Goal: Transaction & Acquisition: Purchase product/service

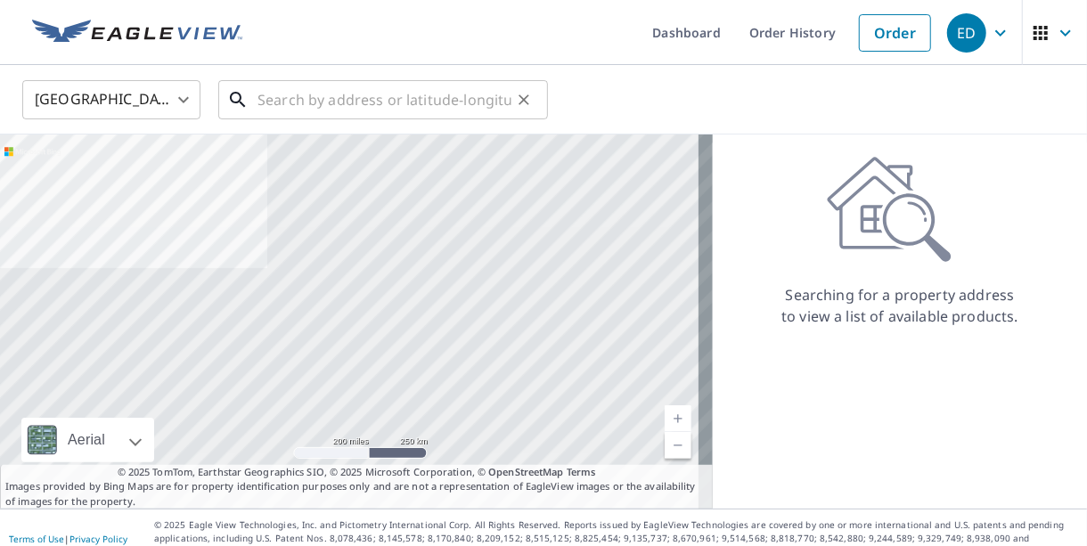
click at [296, 96] on input "text" at bounding box center [384, 100] width 254 height 50
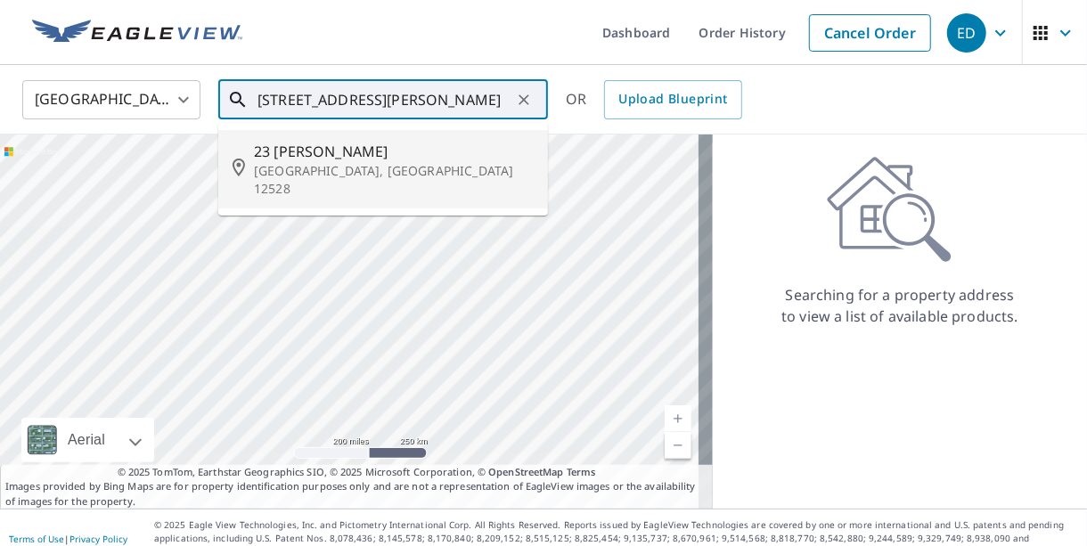
click at [298, 154] on span "23 [PERSON_NAME]" at bounding box center [394, 151] width 280 height 21
type input "[STREET_ADDRESS][PERSON_NAME]"
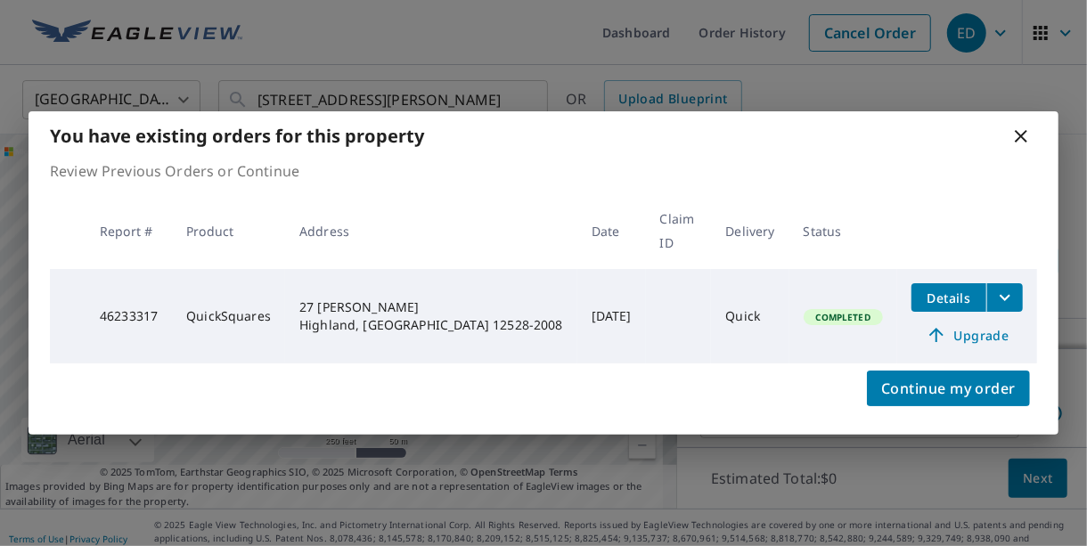
click at [957, 290] on span "Details" at bounding box center [948, 297] width 53 height 17
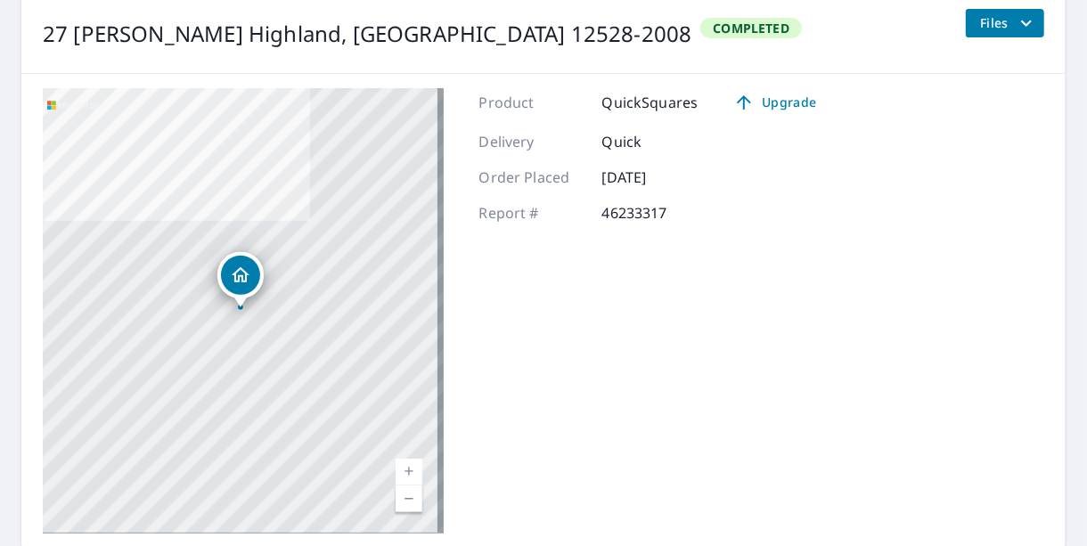
scroll to position [264, 0]
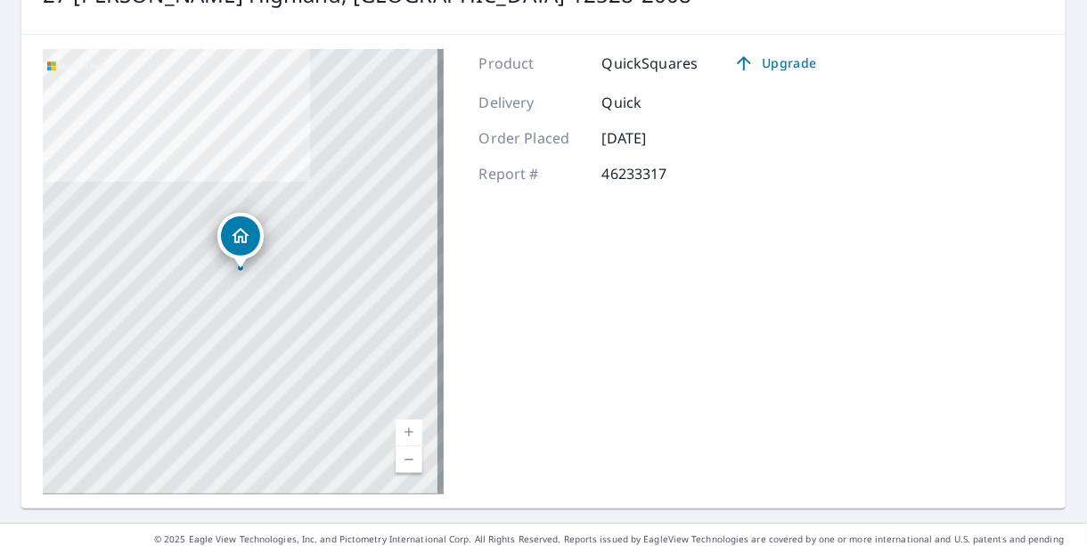
click at [237, 240] on icon "Dropped pin, building 1, Residential property, 27 Troy Ln Highland, NY 12528-20…" at bounding box center [241, 235] width 18 height 15
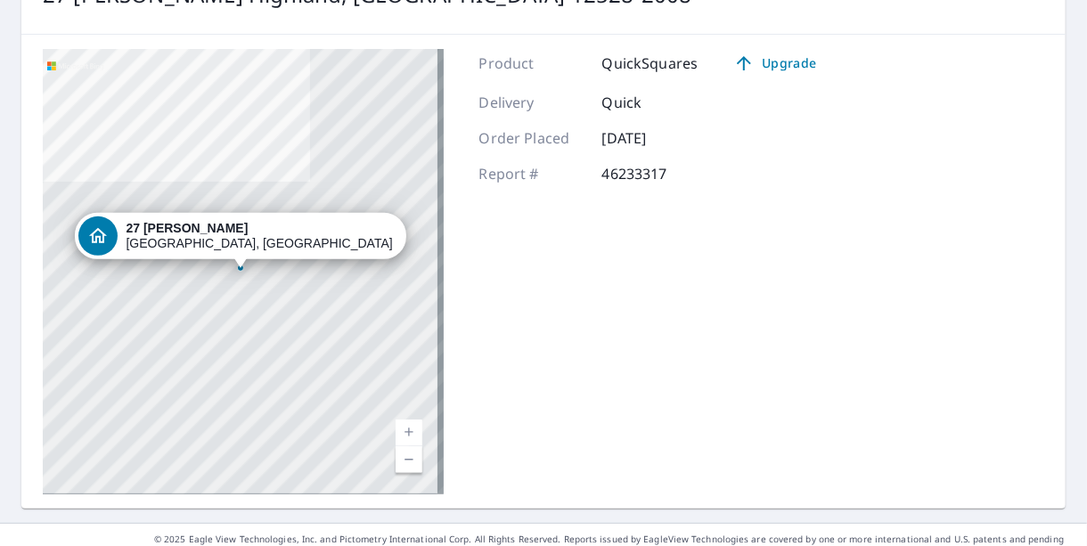
click at [237, 240] on div "27 [PERSON_NAME] Highland, [GEOGRAPHIC_DATA] 12528-2008" at bounding box center [259, 236] width 267 height 30
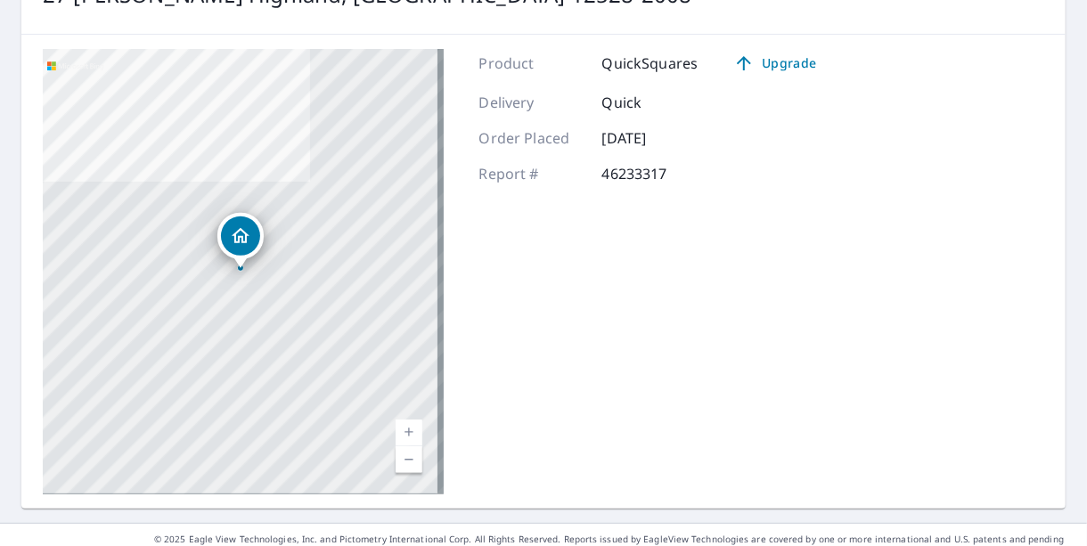
click at [246, 245] on icon "Dropped pin, building 1, Residential property, 27 Troy Ln Highland, NY 12528-20…" at bounding box center [240, 235] width 21 height 21
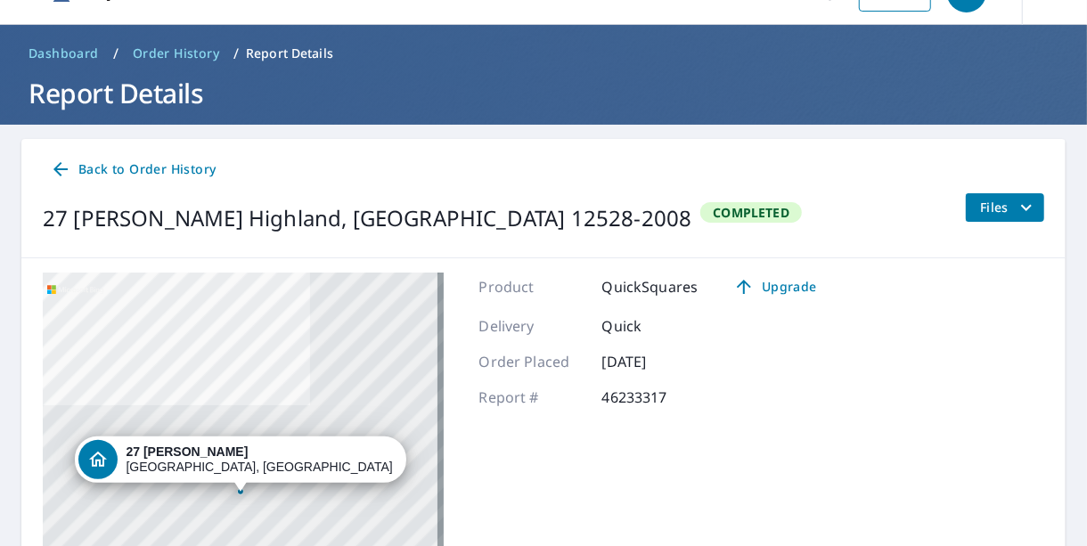
scroll to position [0, 0]
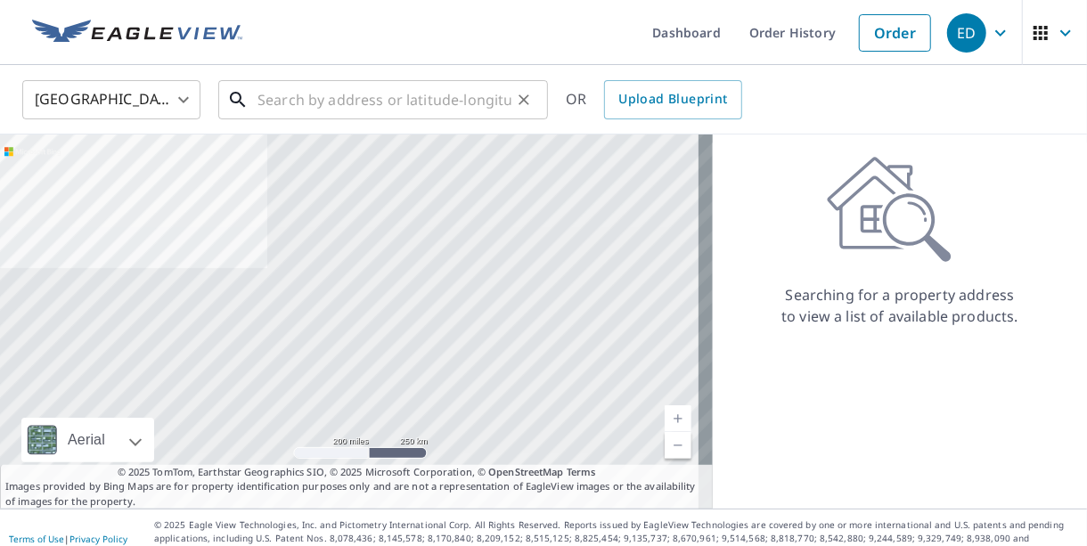
click at [354, 95] on input "text" at bounding box center [384, 100] width 254 height 50
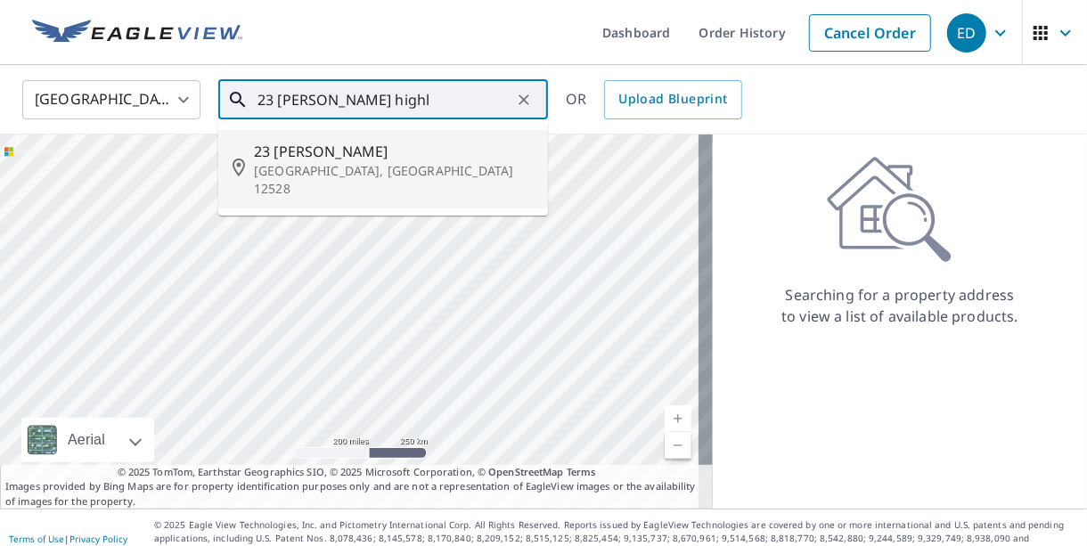
click at [334, 162] on p "[GEOGRAPHIC_DATA], [GEOGRAPHIC_DATA] 12528" at bounding box center [394, 180] width 280 height 36
type input "[STREET_ADDRESS][PERSON_NAME]"
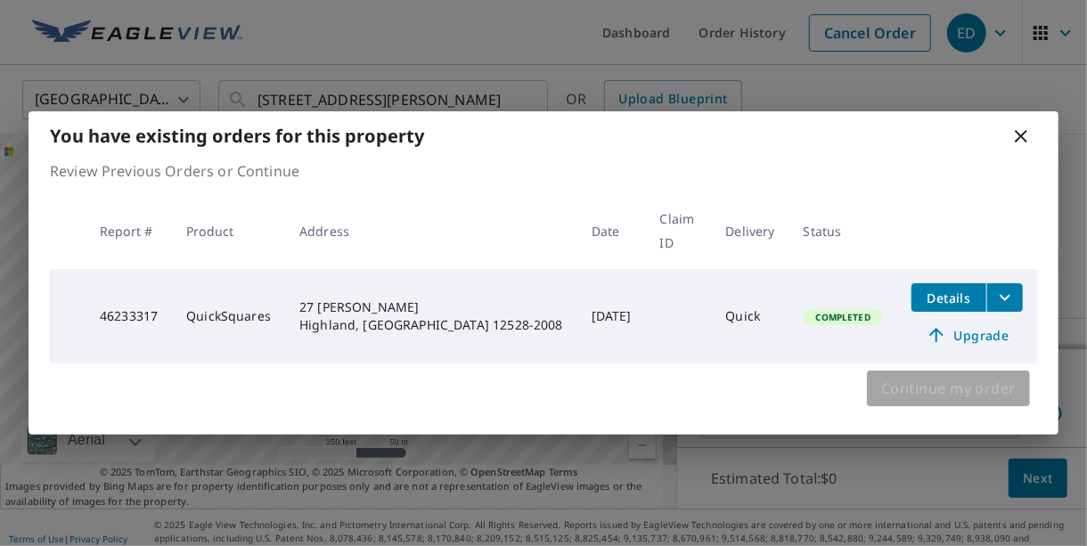
click at [881, 383] on span "Continue my order" at bounding box center [948, 388] width 134 height 25
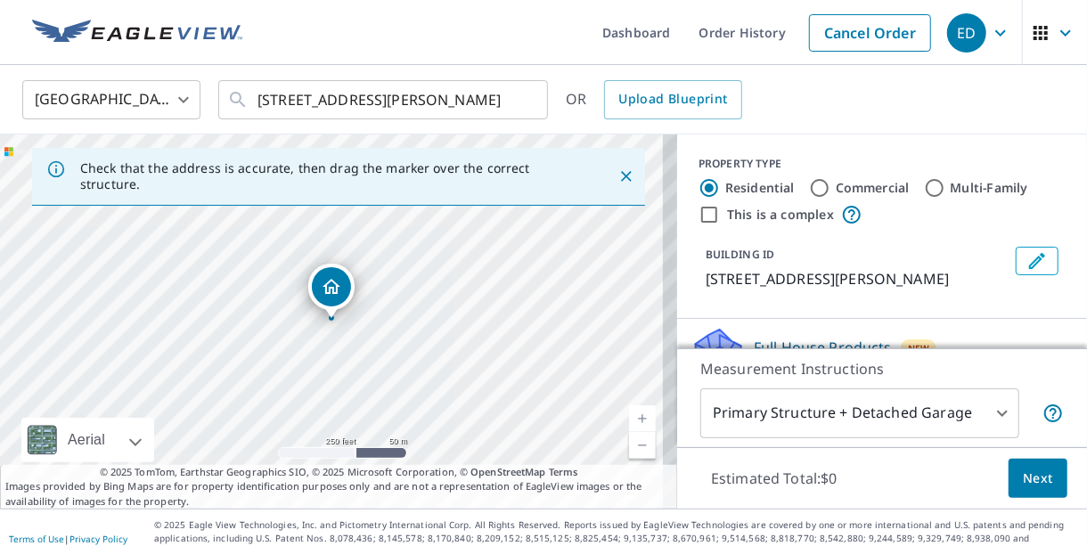
click at [338, 306] on div "[STREET_ADDRESS][PERSON_NAME]" at bounding box center [331, 287] width 46 height 46
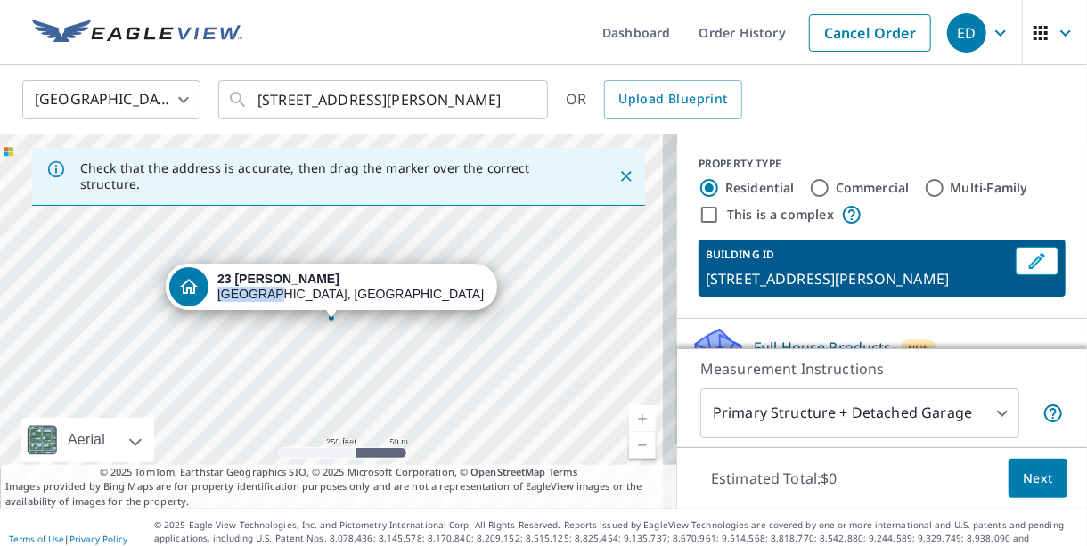
click at [338, 306] on div "[STREET_ADDRESS][PERSON_NAME]" at bounding box center [331, 287] width 331 height 46
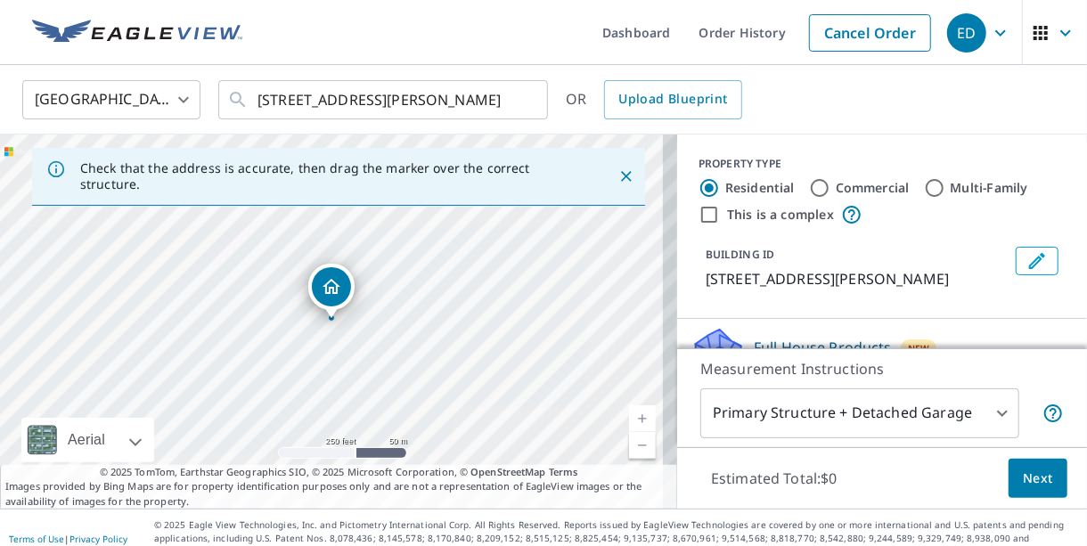
click at [338, 306] on div "[STREET_ADDRESS][PERSON_NAME]" at bounding box center [331, 287] width 46 height 46
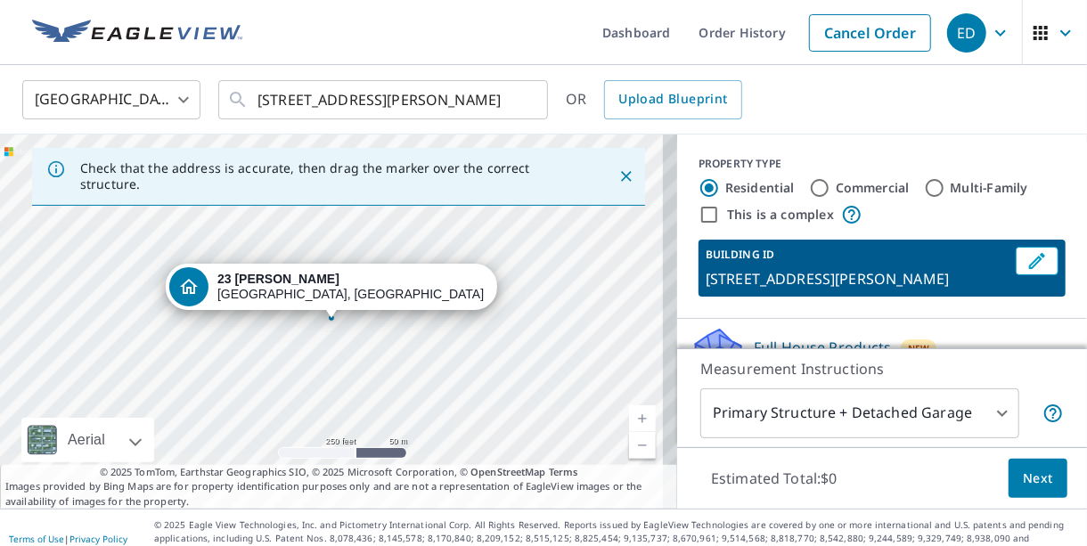
click at [330, 318] on div at bounding box center [331, 317] width 7 height 7
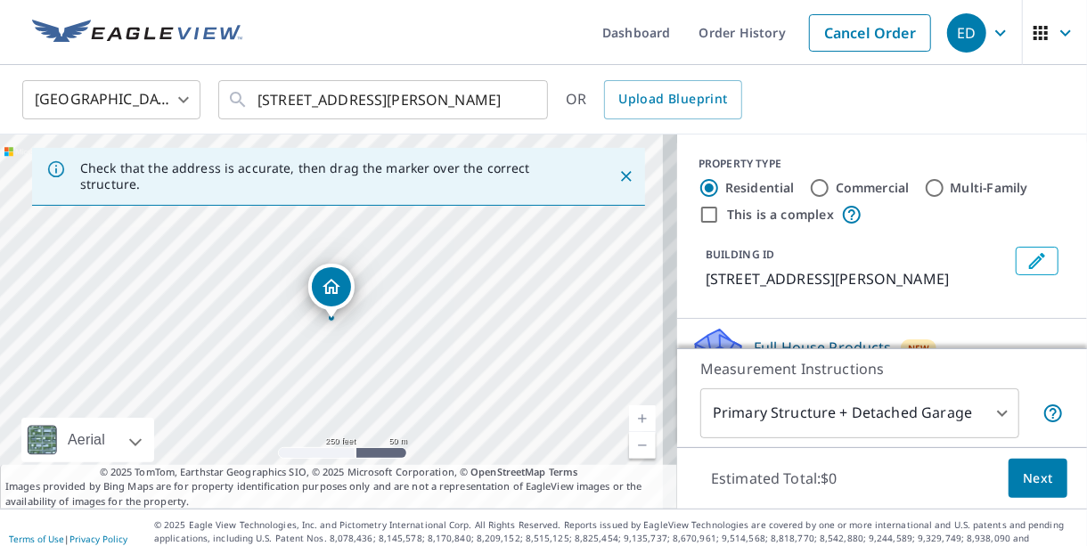
click at [330, 318] on div at bounding box center [331, 317] width 7 height 7
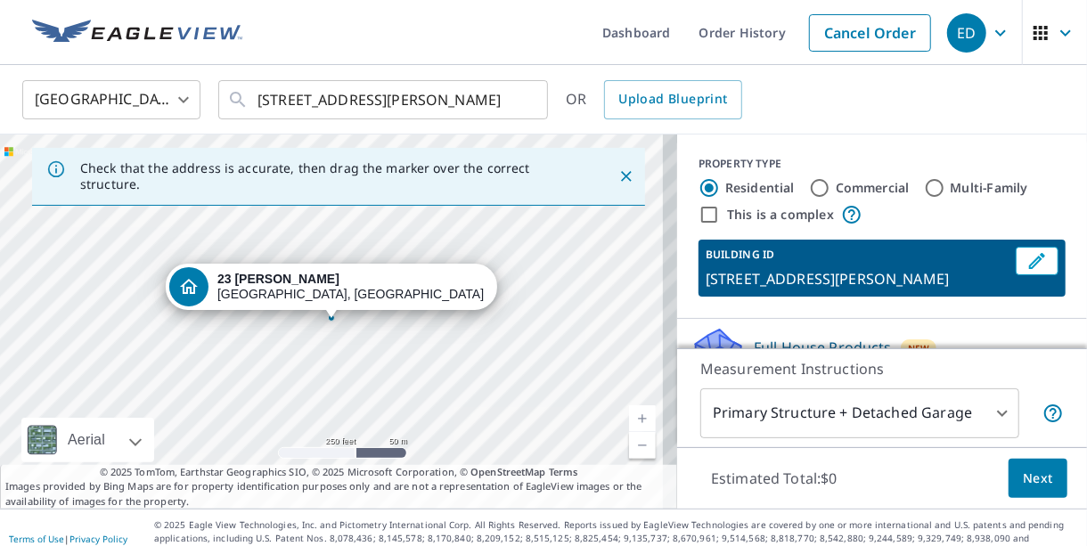
click at [330, 318] on div at bounding box center [331, 317] width 7 height 7
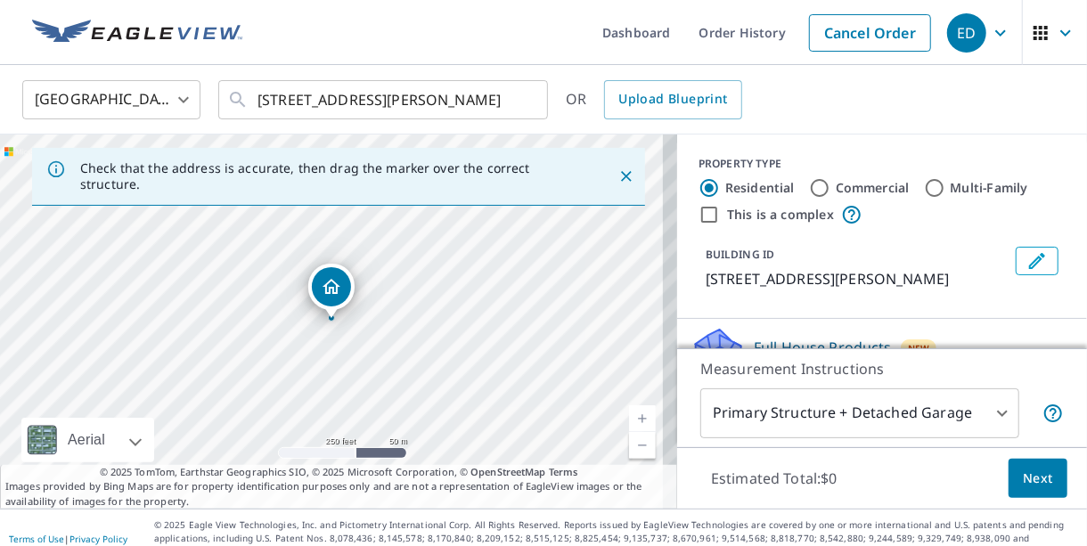
click at [330, 318] on div at bounding box center [331, 317] width 7 height 7
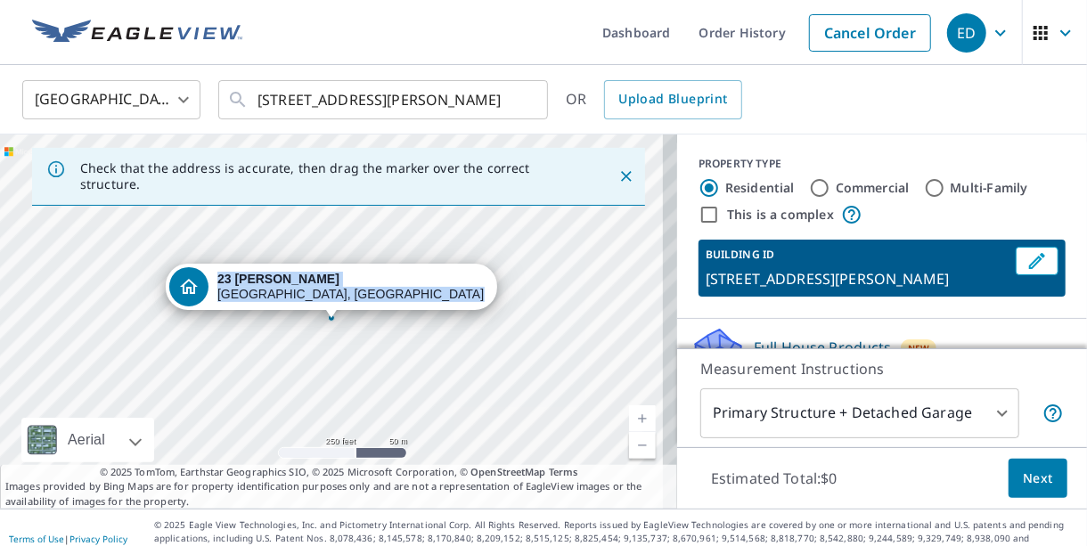
click at [629, 417] on link "Current Level 17, Zoom In" at bounding box center [642, 418] width 27 height 27
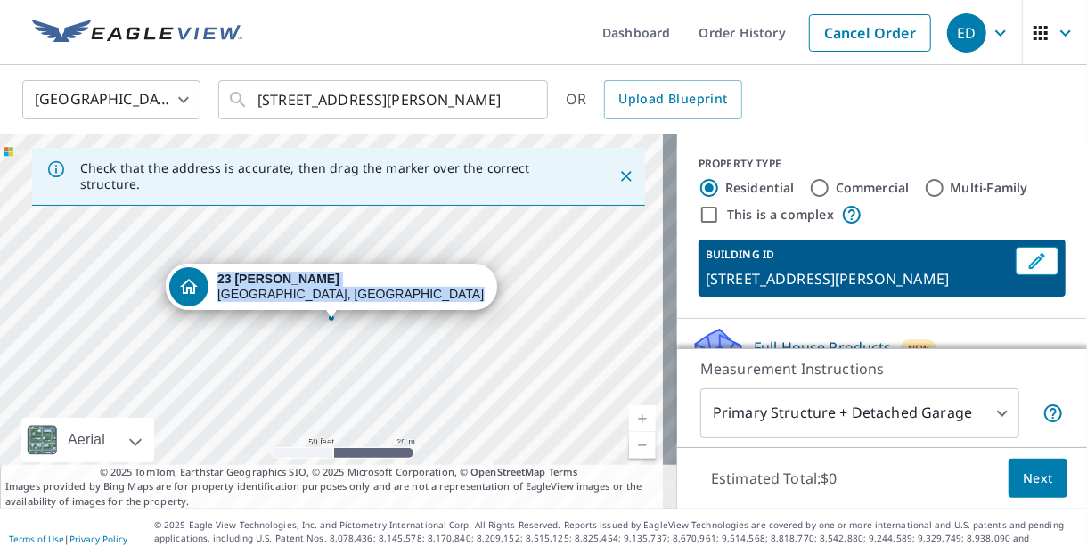
click at [629, 419] on link "Current Level 19, Zoom In" at bounding box center [642, 418] width 27 height 27
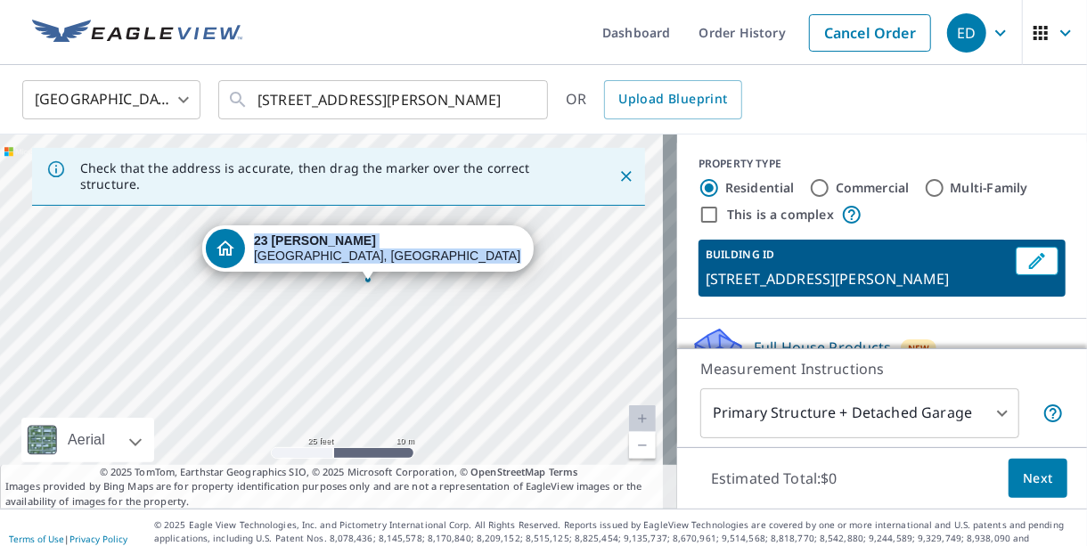
drag, startPoint x: 405, startPoint y: 366, endPoint x: 442, endPoint y: 328, distance: 52.9
click at [442, 328] on div "[STREET_ADDRESS][PERSON_NAME]" at bounding box center [338, 321] width 677 height 374
click at [390, 284] on div "[STREET_ADDRESS][PERSON_NAME]" at bounding box center [338, 321] width 677 height 374
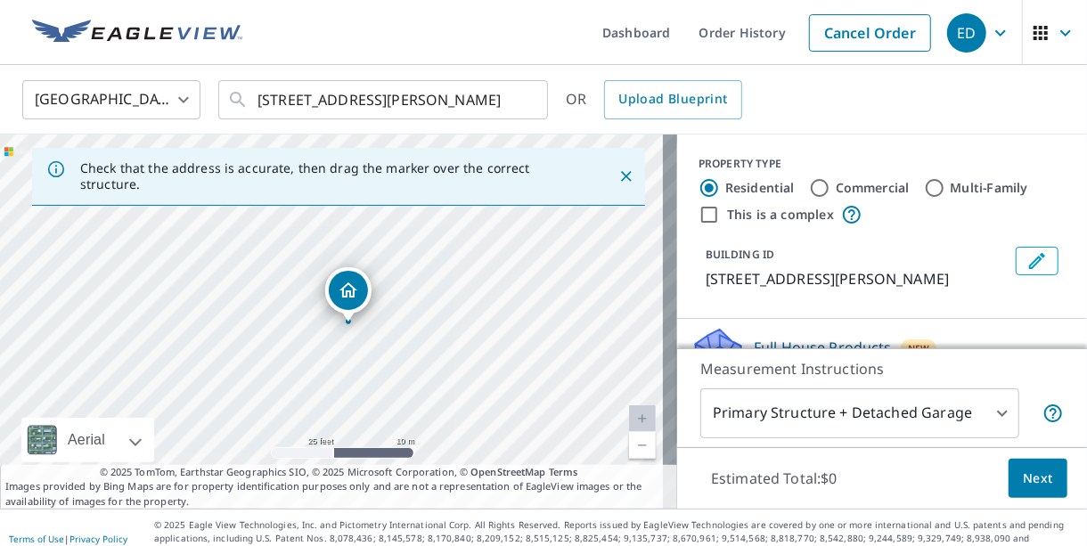
drag, startPoint x: 336, startPoint y: 302, endPoint x: 354, endPoint y: 305, distance: 18.0
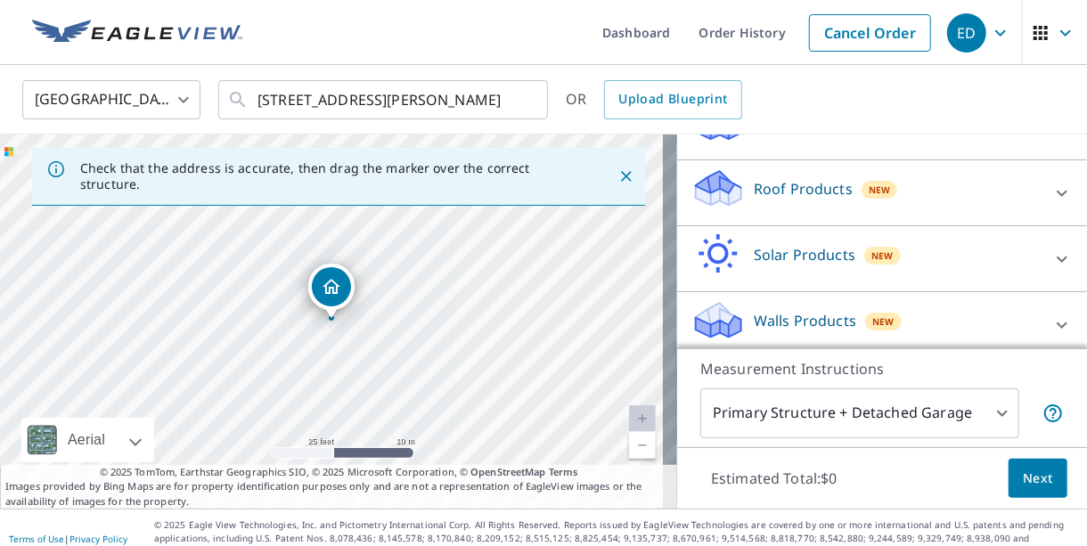
scroll to position [232, 0]
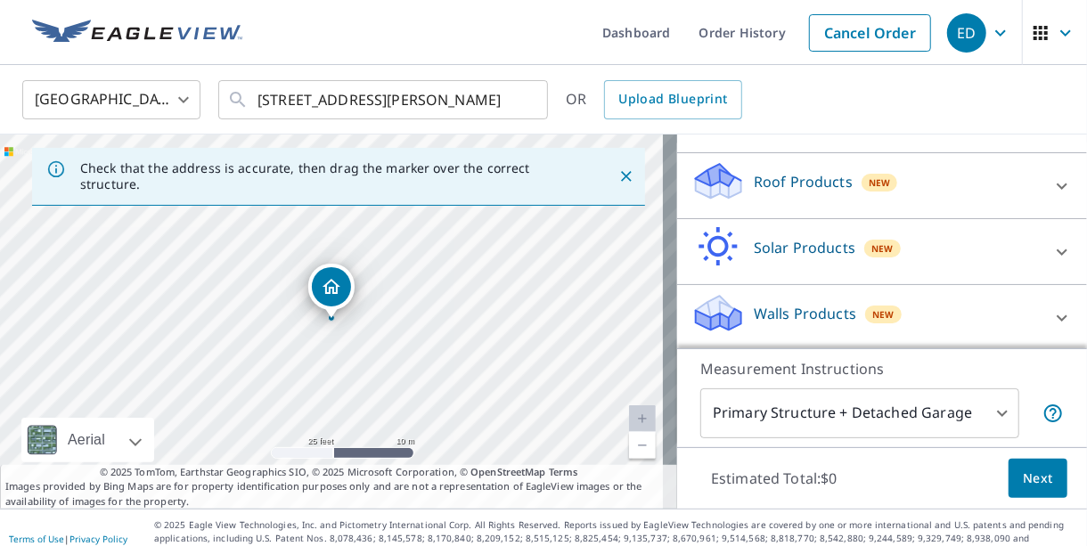
click at [1051, 175] on icon at bounding box center [1061, 185] width 21 height 21
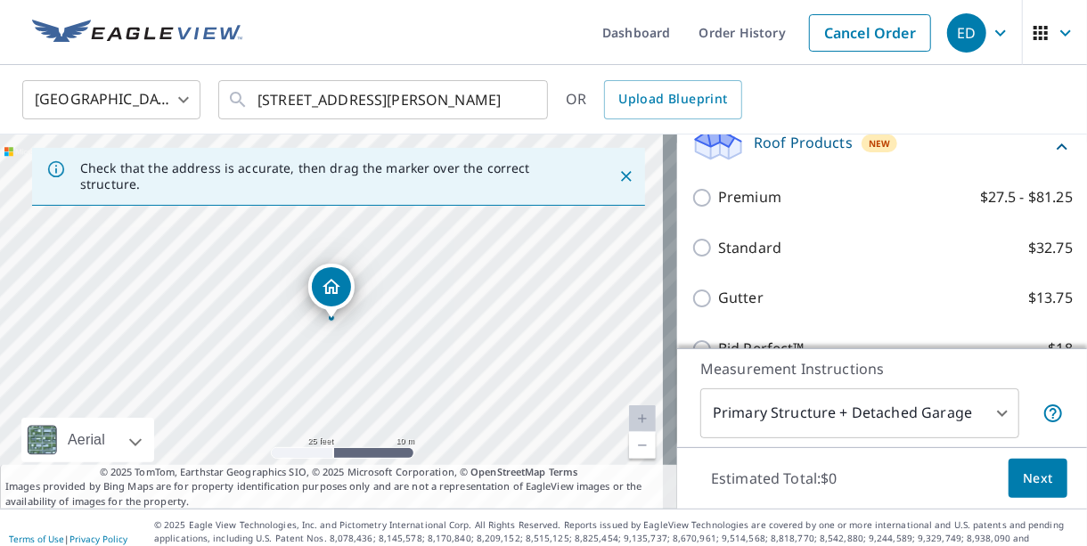
scroll to position [436, 0]
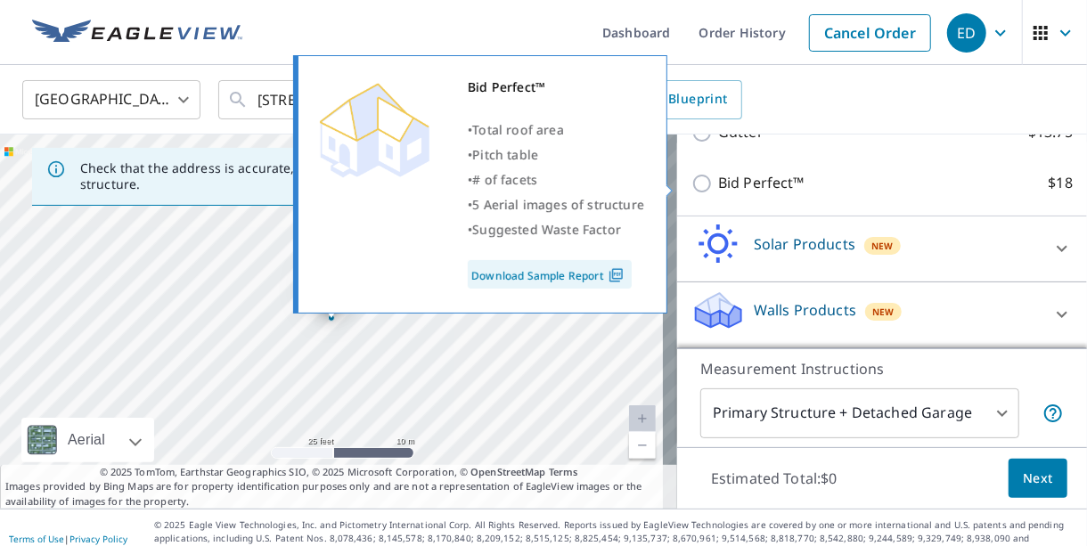
click at [691, 183] on input "Bid Perfect™ $18" at bounding box center [704, 183] width 27 height 21
checkbox input "true"
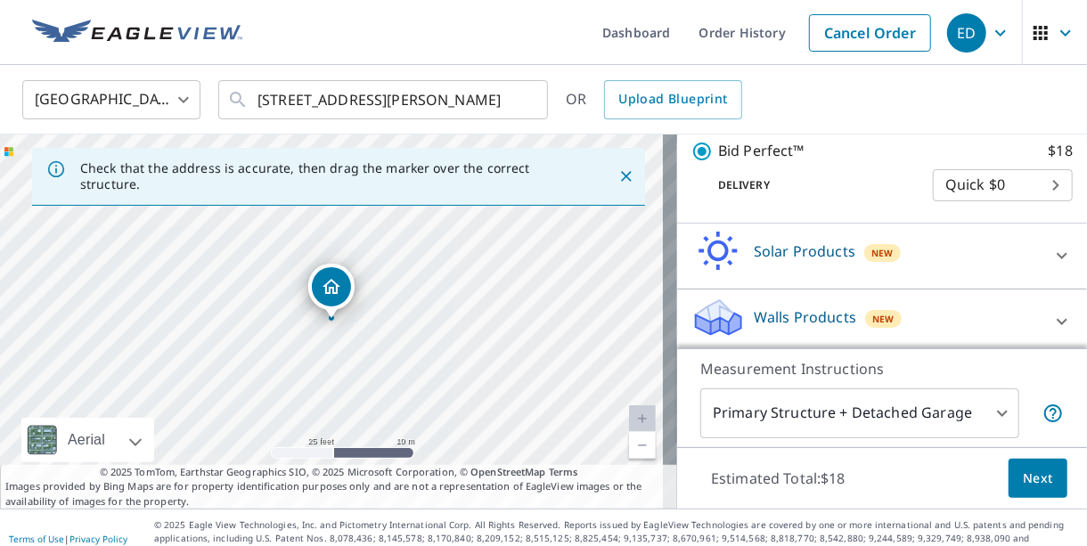
scroll to position [494, 0]
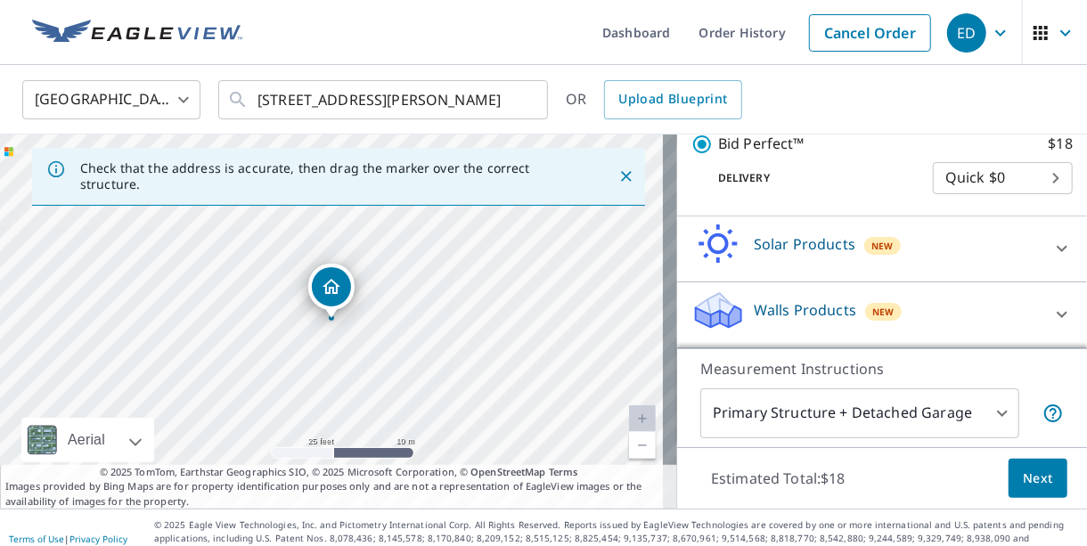
click at [1022, 472] on span "Next" at bounding box center [1037, 479] width 30 height 22
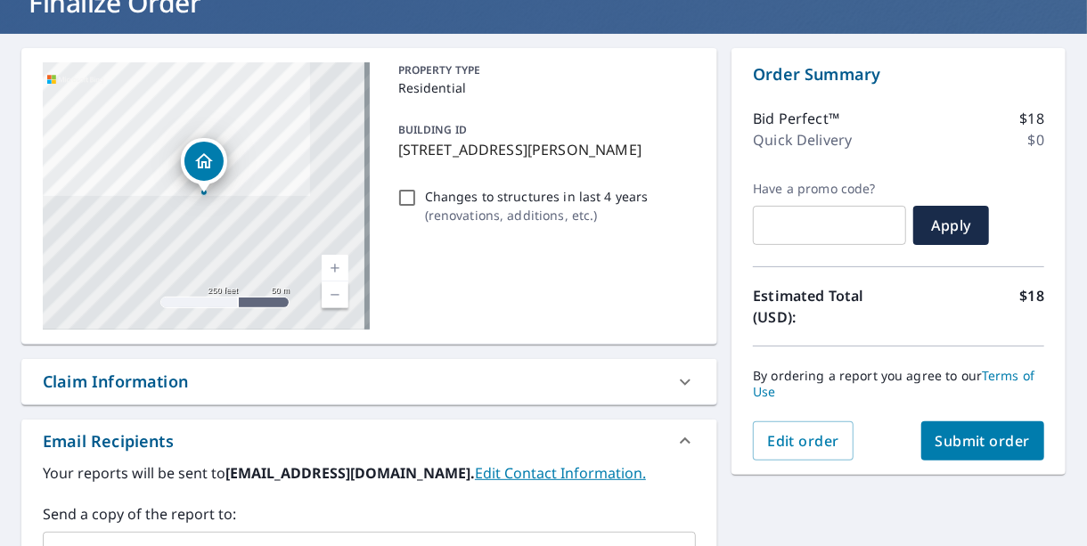
scroll to position [224, 0]
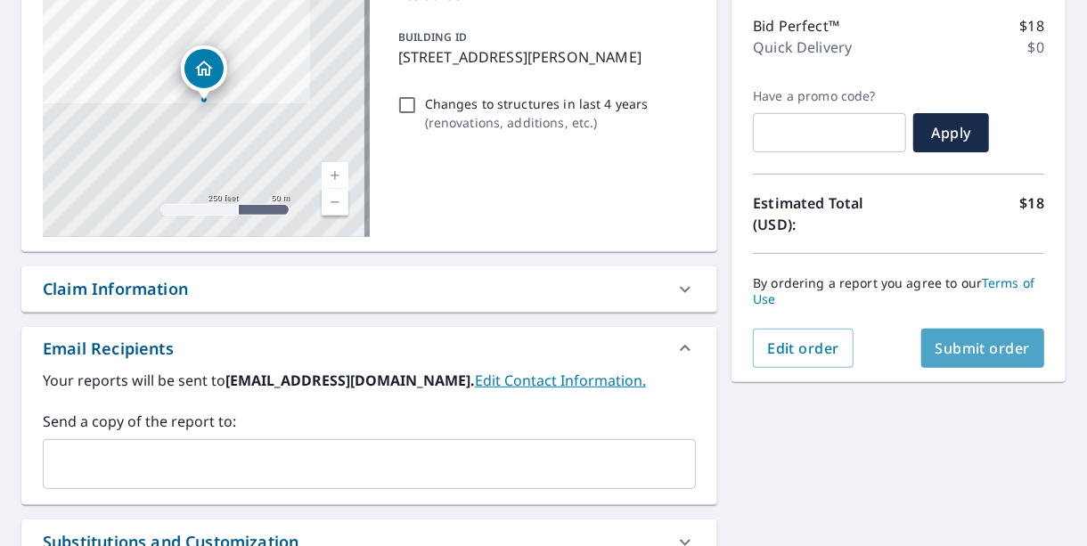
click at [1013, 344] on span "Submit order" at bounding box center [982, 348] width 95 height 20
checkbox input "true"
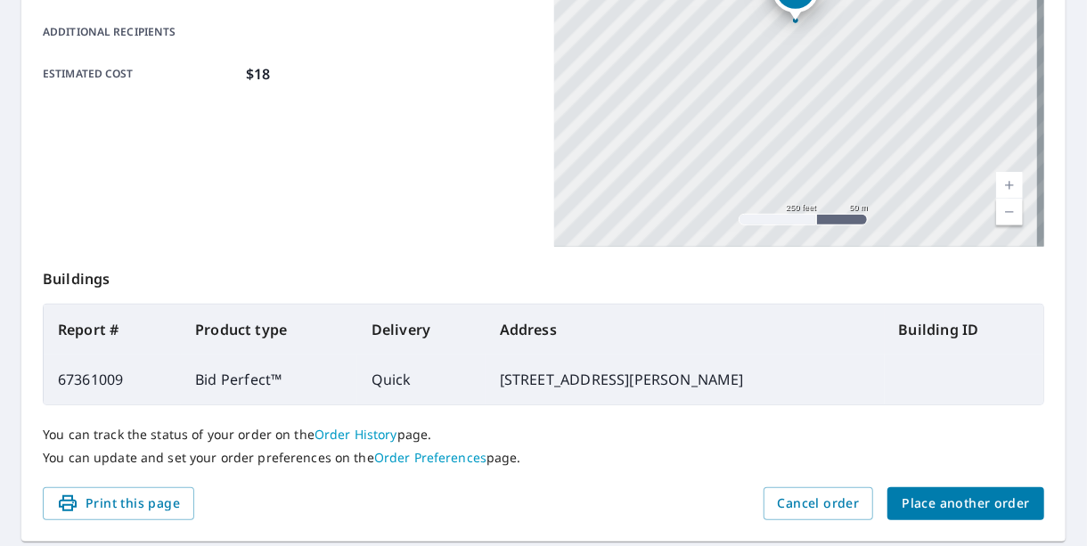
scroll to position [514, 0]
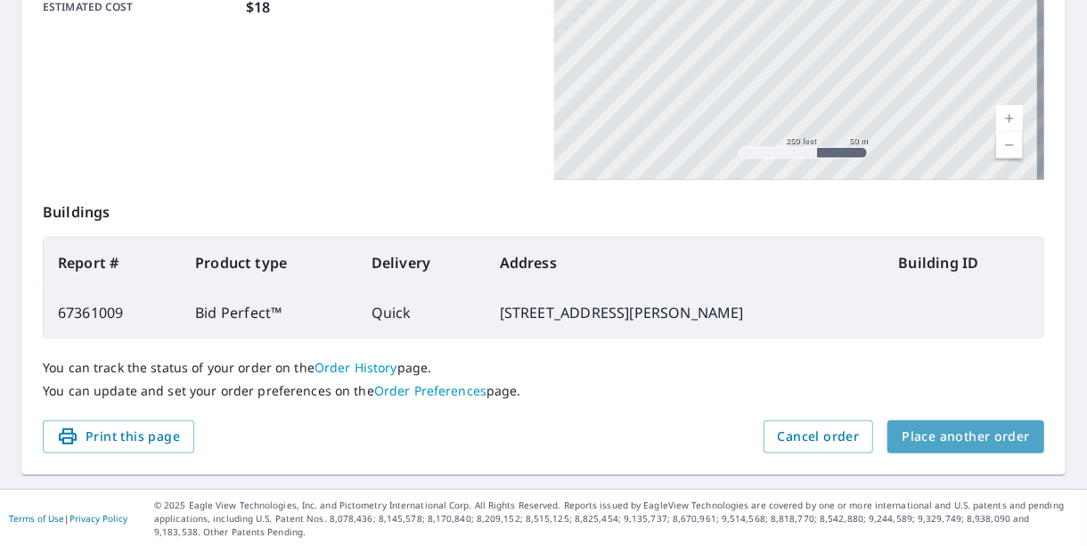
click at [969, 435] on span "Place another order" at bounding box center [965, 437] width 128 height 22
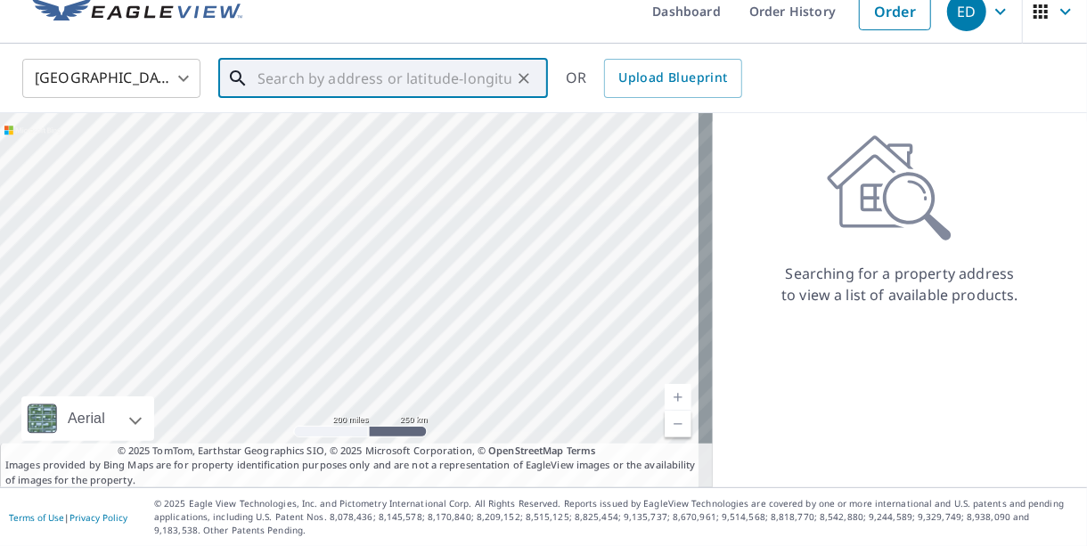
click at [296, 85] on input "text" at bounding box center [384, 78] width 254 height 50
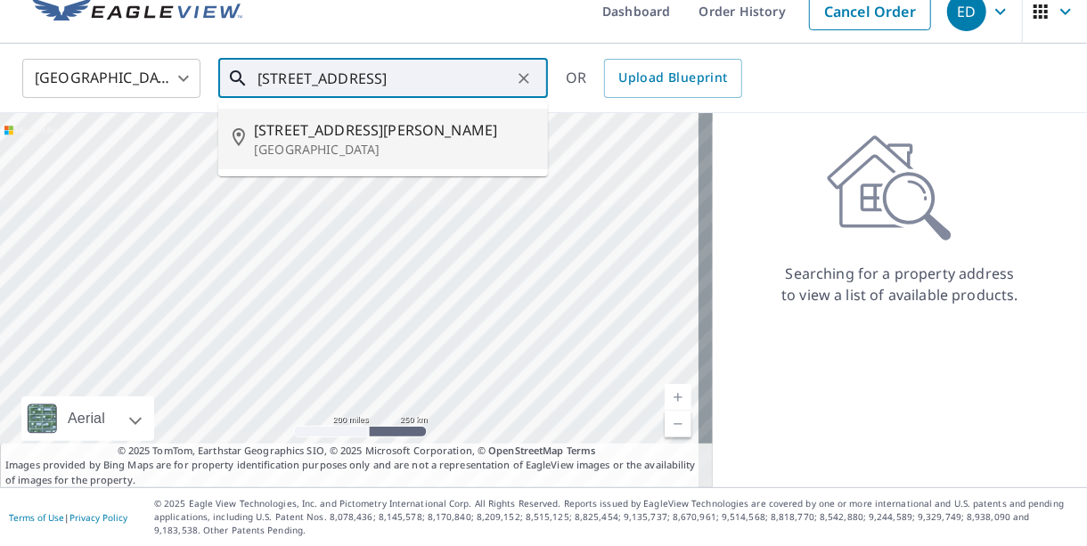
click at [294, 134] on span "[STREET_ADDRESS][PERSON_NAME]" at bounding box center [394, 129] width 280 height 21
type input "[STREET_ADDRESS][PERSON_NAME]"
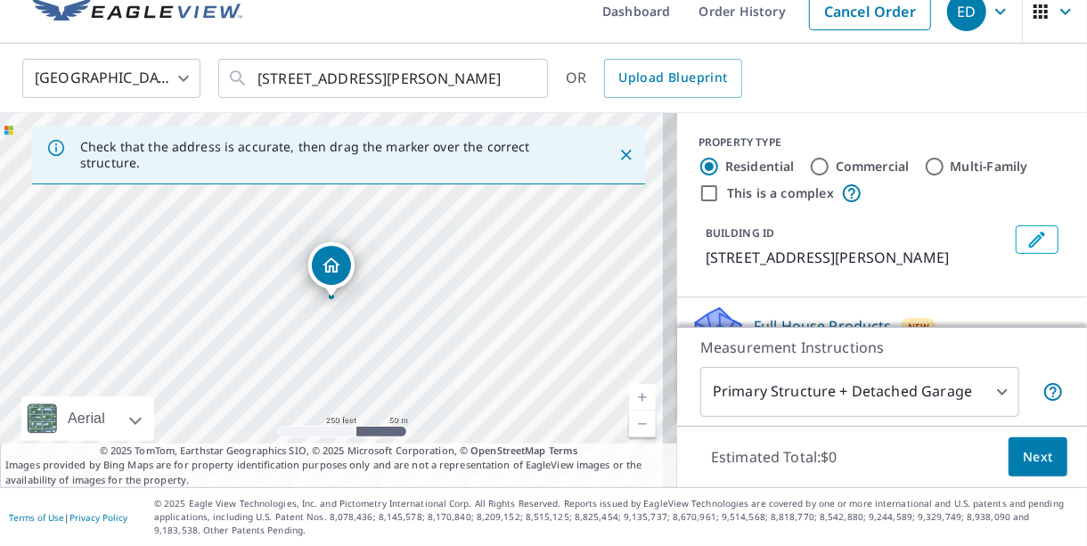
click at [630, 394] on link "Current Level 17, Zoom In" at bounding box center [642, 397] width 27 height 27
click at [630, 392] on link "Current Level 17, Zoom In" at bounding box center [642, 397] width 27 height 27
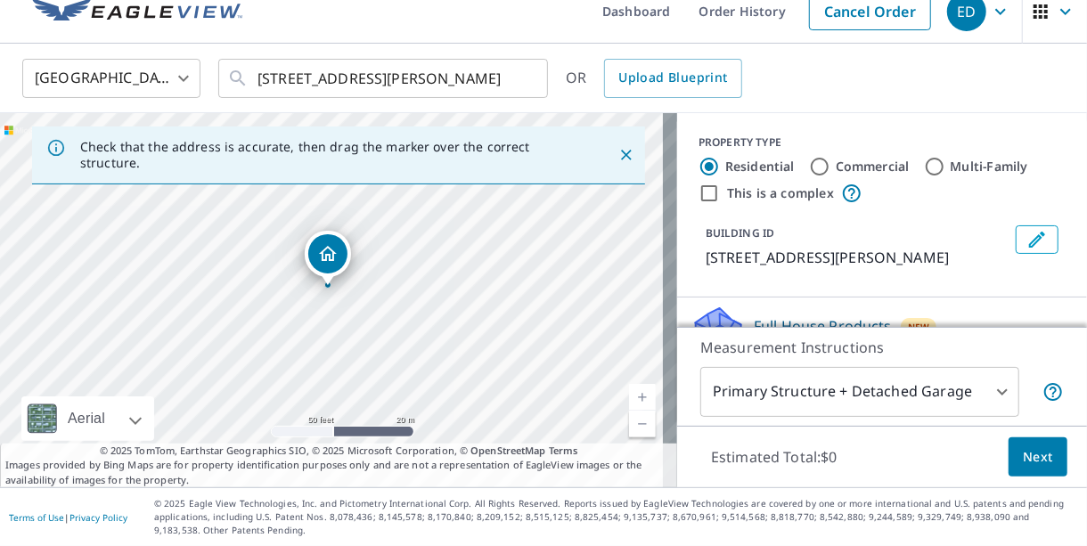
drag, startPoint x: 335, startPoint y: 256, endPoint x: 331, endPoint y: 245, distance: 12.1
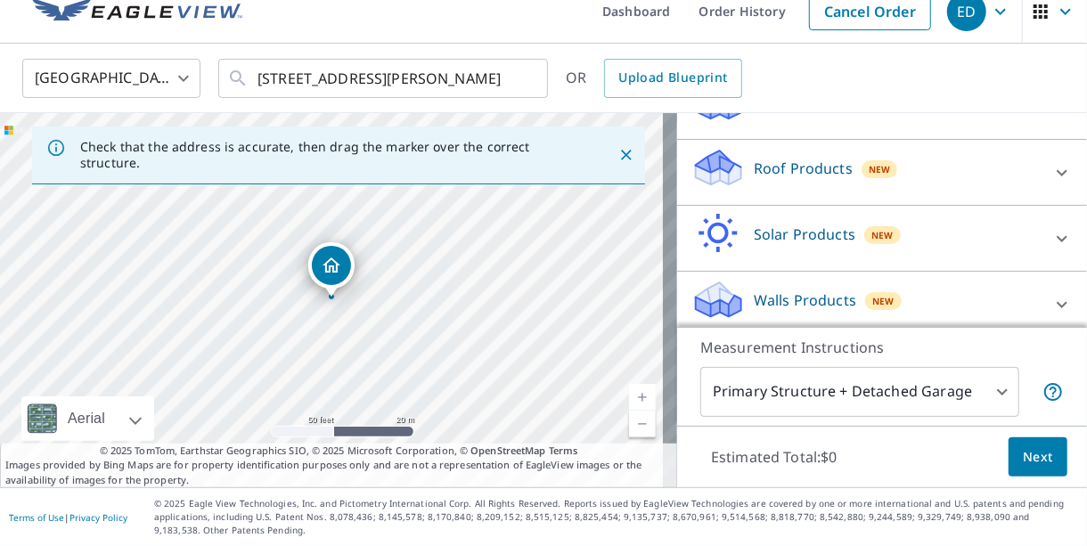
scroll to position [232, 0]
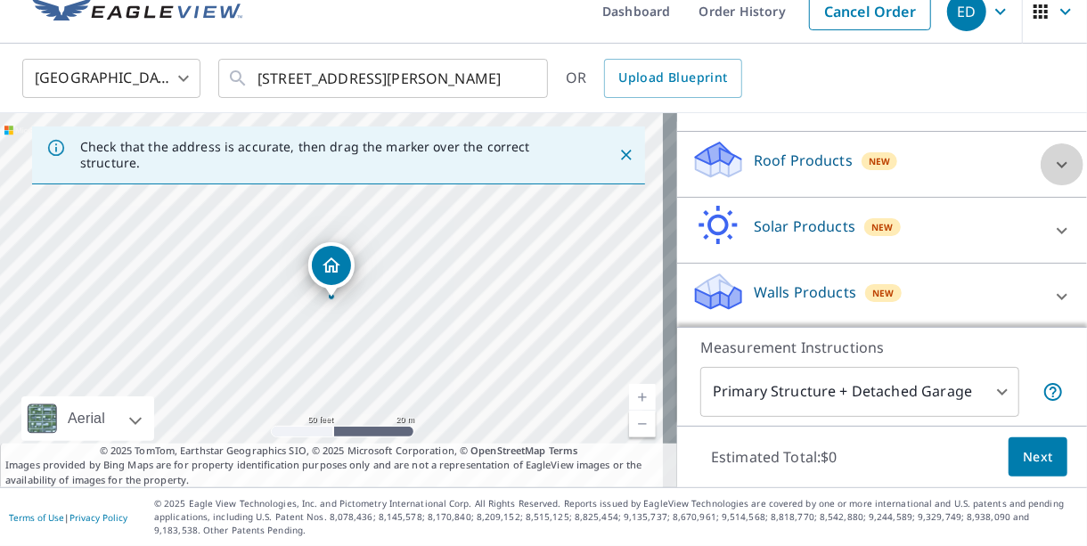
click at [1051, 156] on icon at bounding box center [1061, 164] width 21 height 21
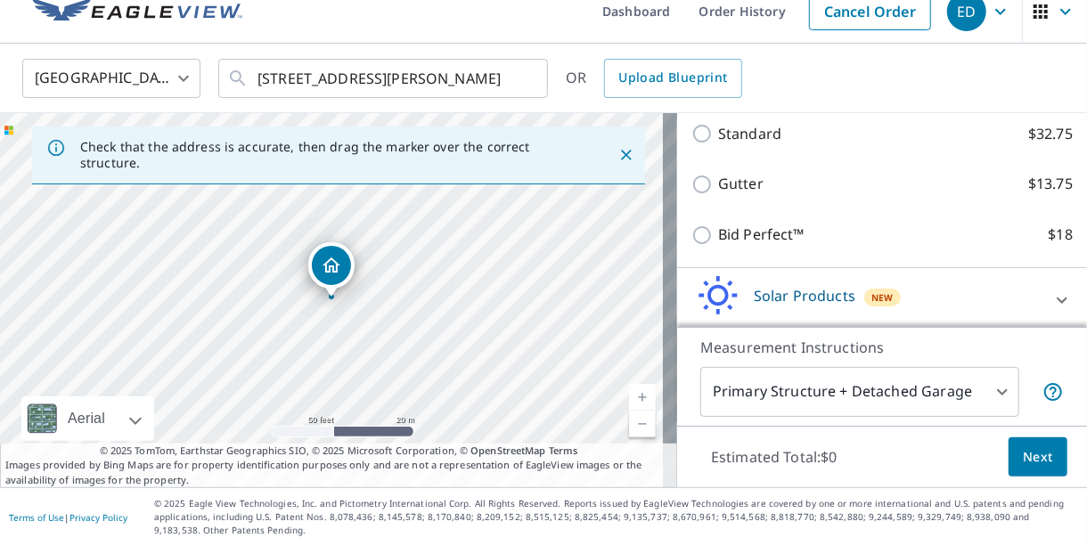
scroll to position [436, 0]
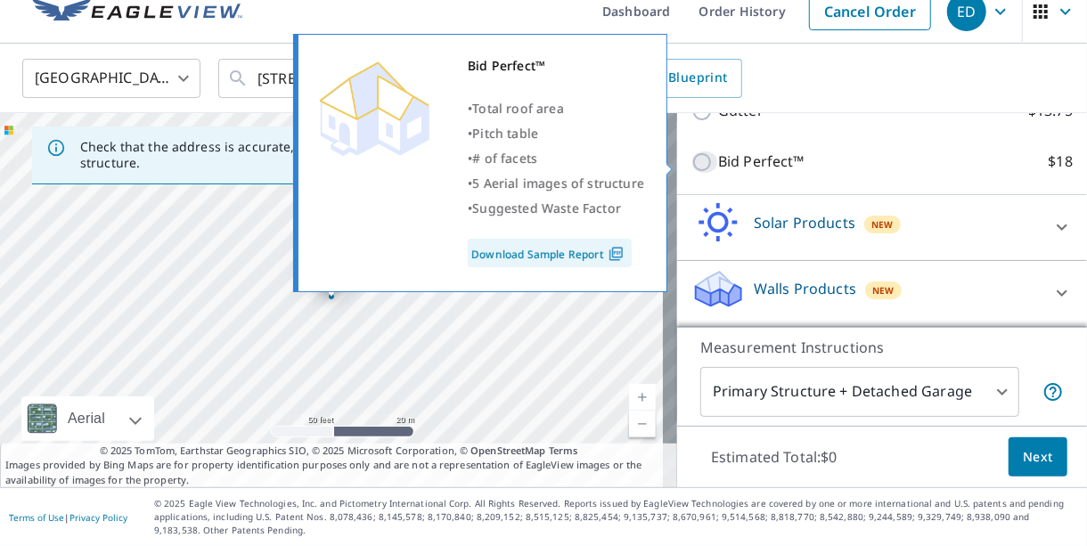
click at [691, 165] on input "Bid Perfect™ $18" at bounding box center [704, 161] width 27 height 21
checkbox input "true"
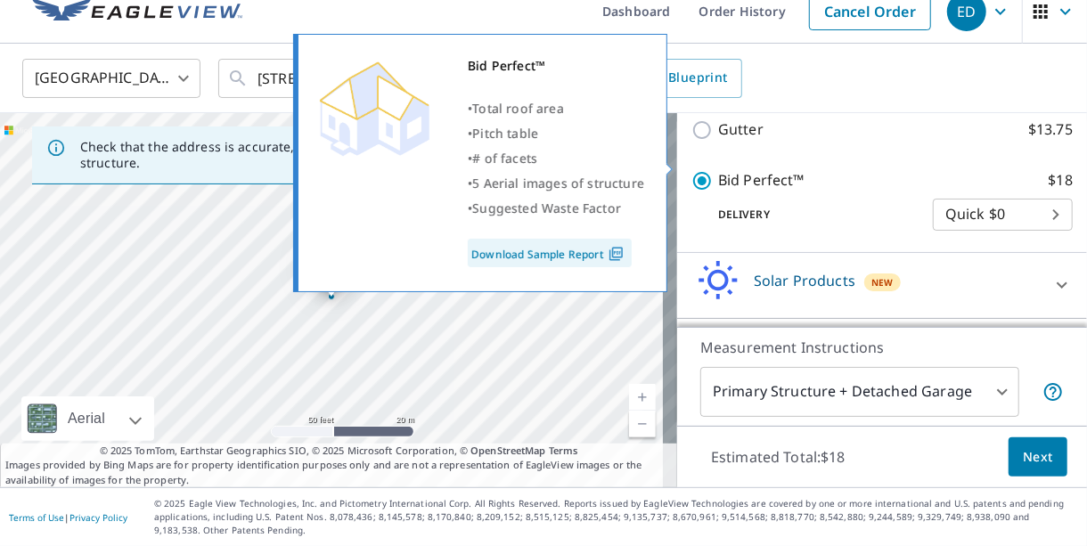
scroll to position [455, 0]
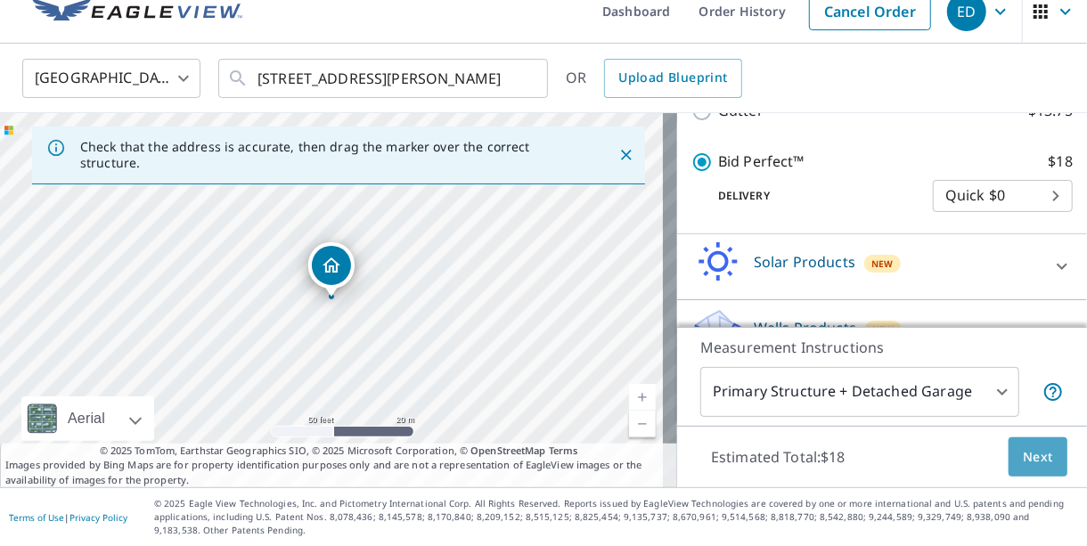
click at [1022, 448] on span "Next" at bounding box center [1037, 457] width 30 height 22
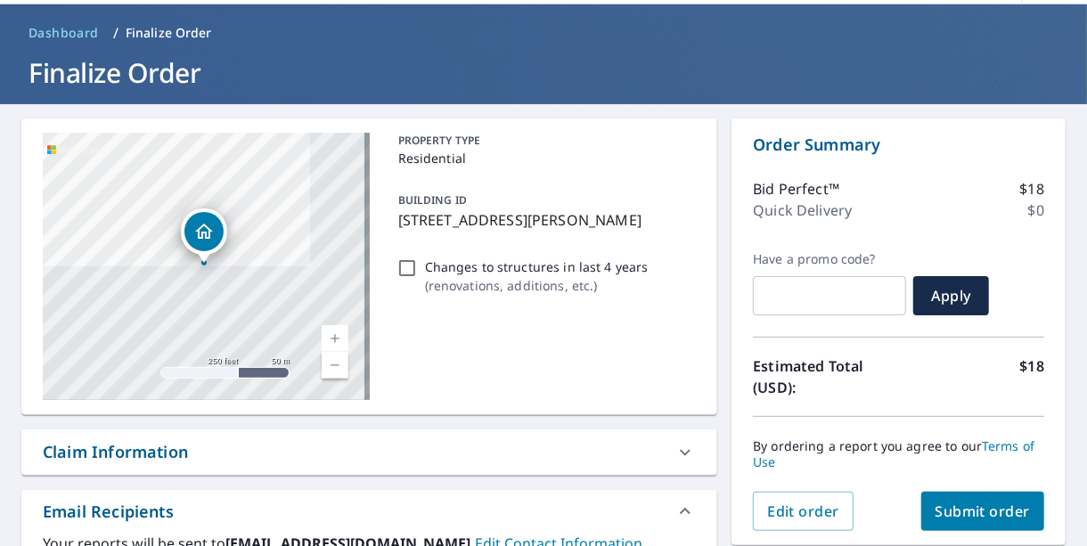
scroll to position [140, 0]
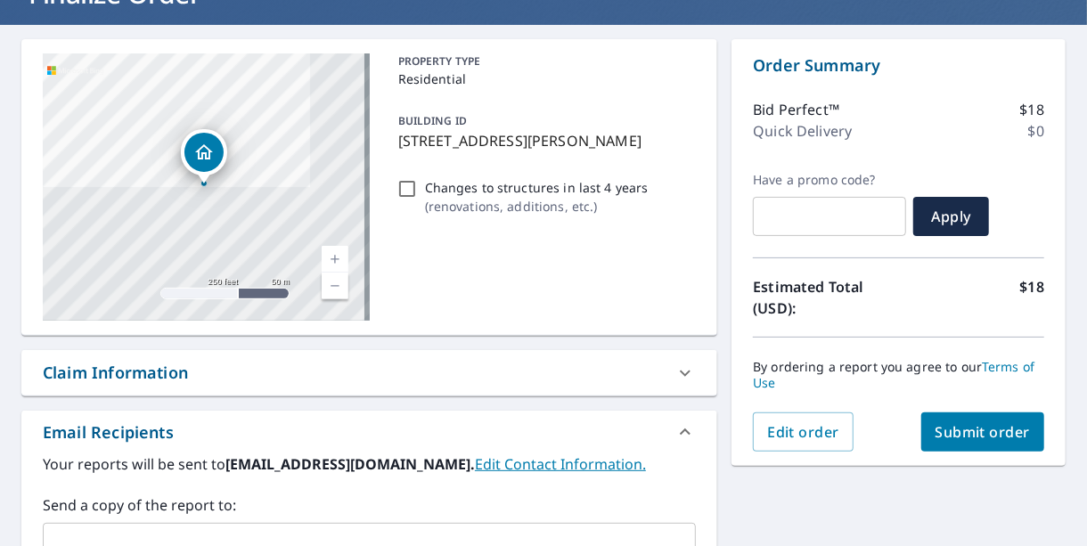
click at [983, 436] on span "Submit order" at bounding box center [982, 432] width 95 height 20
checkbox input "true"
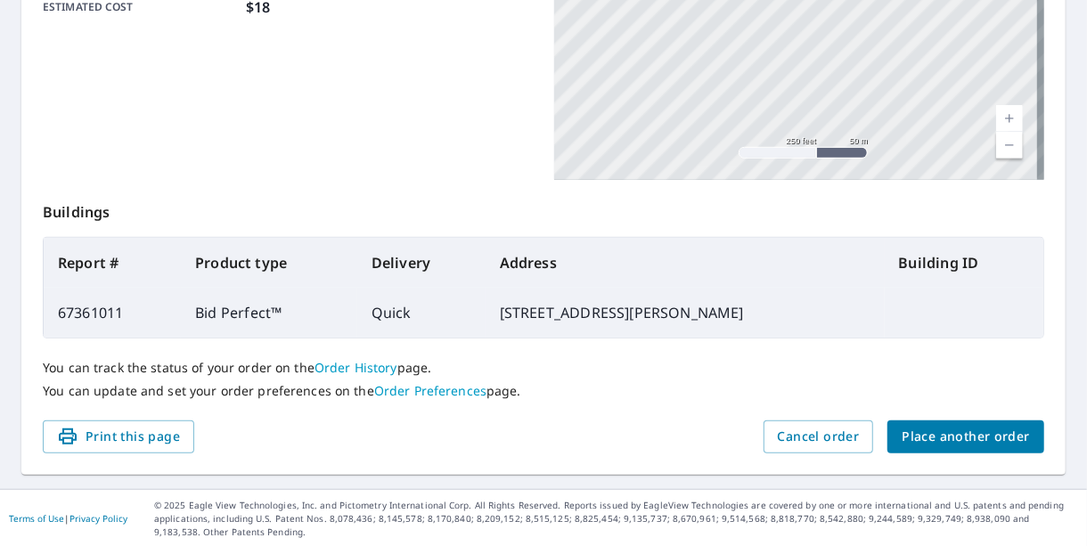
click at [958, 432] on span "Place another order" at bounding box center [965, 437] width 128 height 22
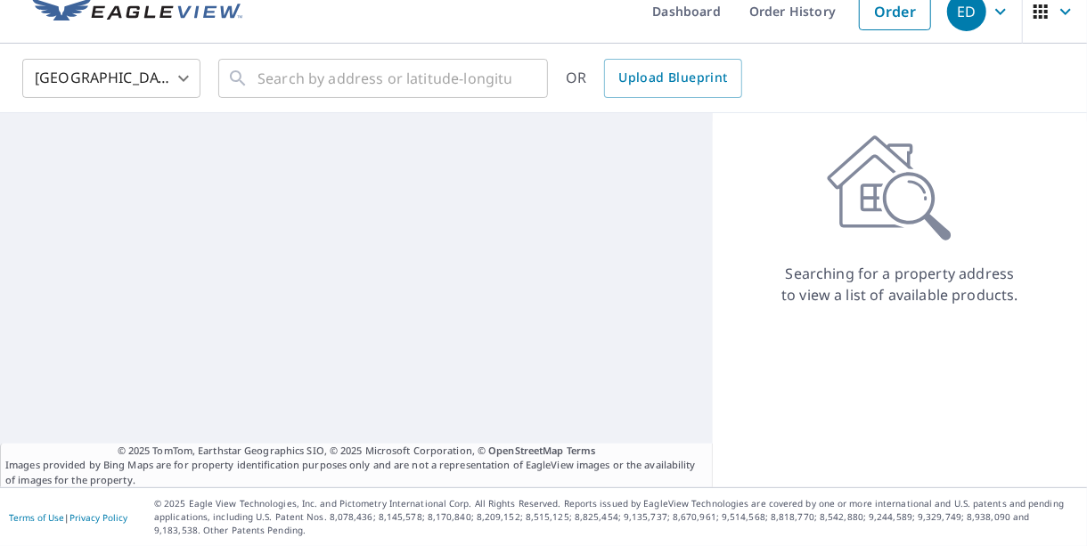
scroll to position [21, 0]
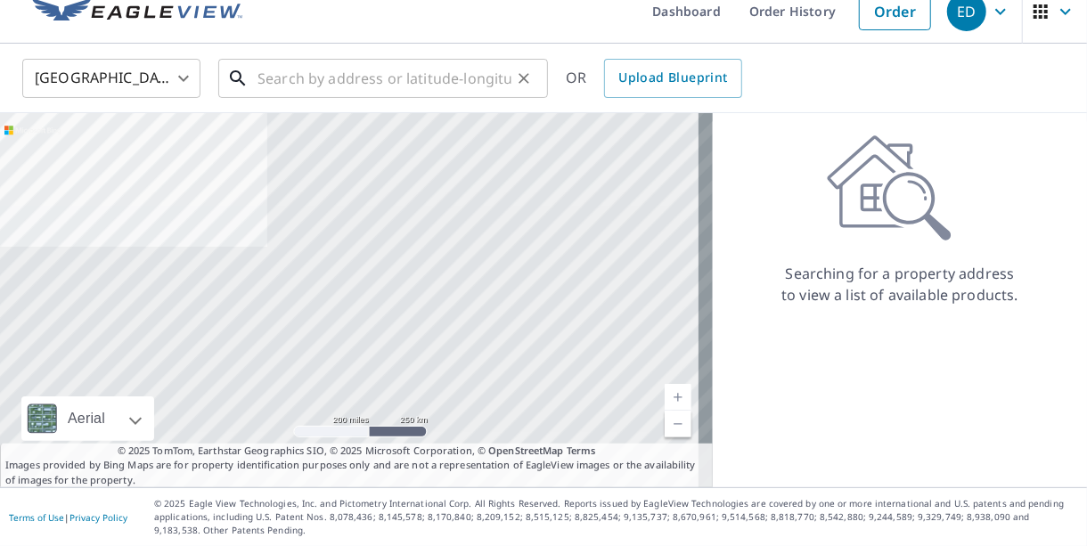
click at [279, 85] on input "text" at bounding box center [384, 78] width 254 height 50
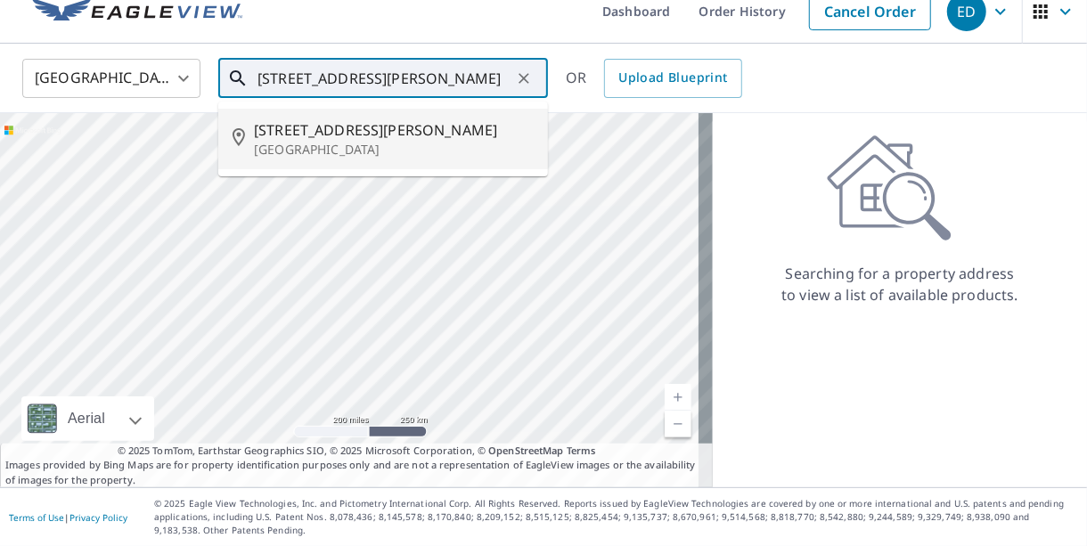
click at [289, 129] on span "[STREET_ADDRESS][PERSON_NAME]" at bounding box center [394, 129] width 280 height 21
type input "[STREET_ADDRESS][PERSON_NAME]"
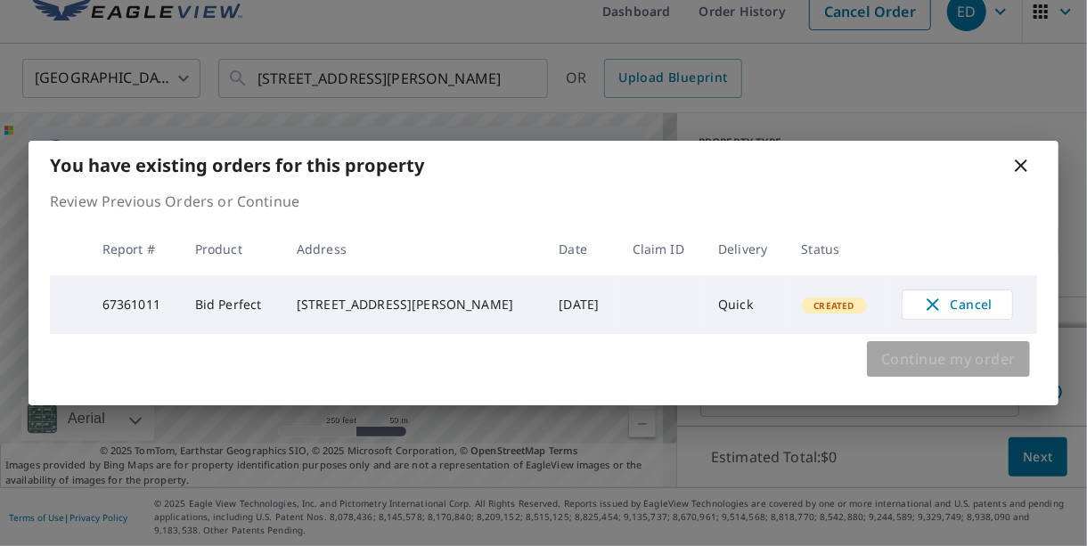
click at [1002, 353] on span "Continue my order" at bounding box center [948, 358] width 134 height 25
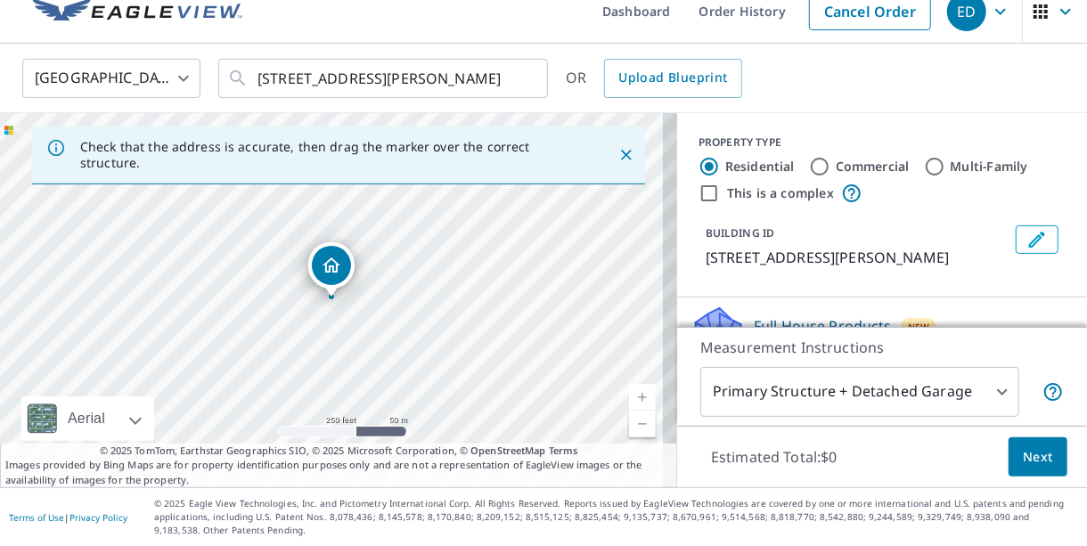
click at [629, 387] on link "Current Level 17, Zoom In" at bounding box center [642, 397] width 27 height 27
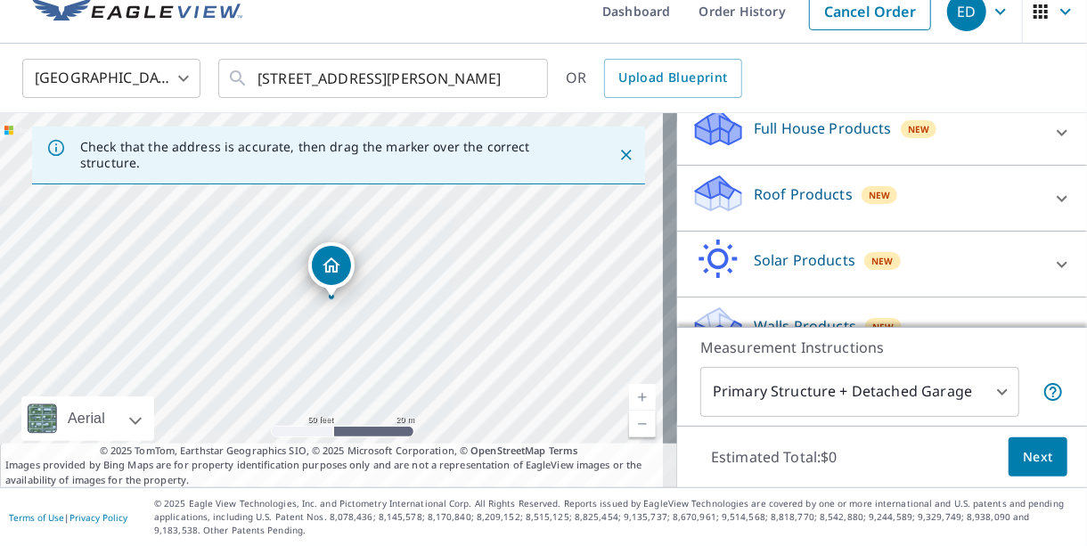
scroll to position [232, 0]
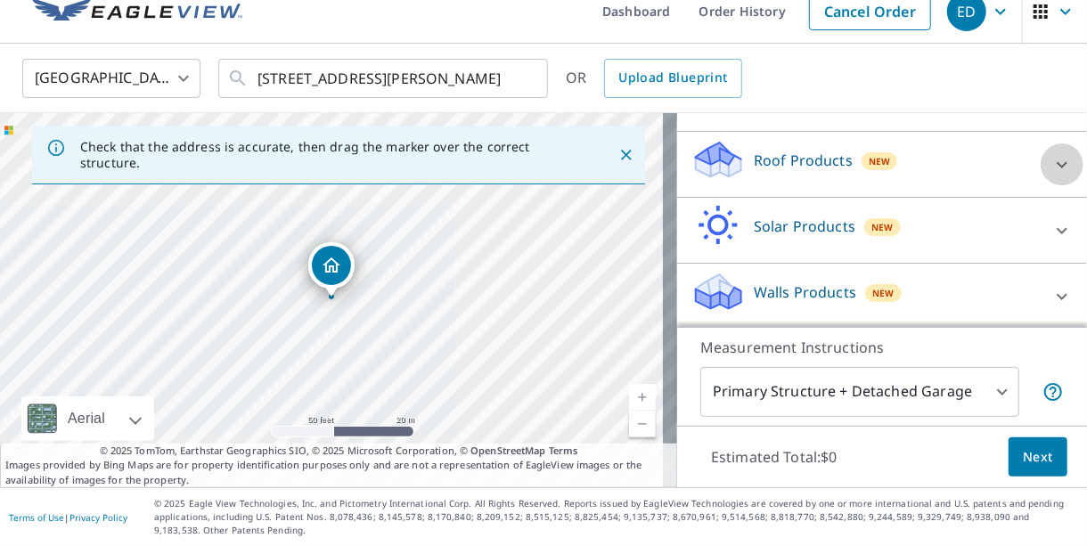
click at [1051, 162] on icon at bounding box center [1061, 164] width 21 height 21
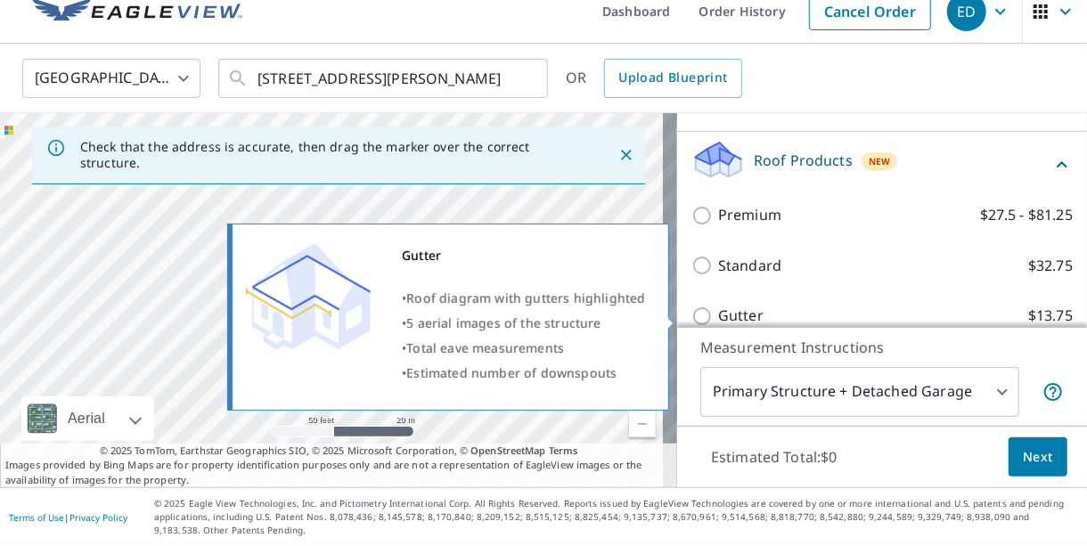
click at [691, 314] on input "Gutter $13.75" at bounding box center [704, 315] width 27 height 21
checkbox input "true"
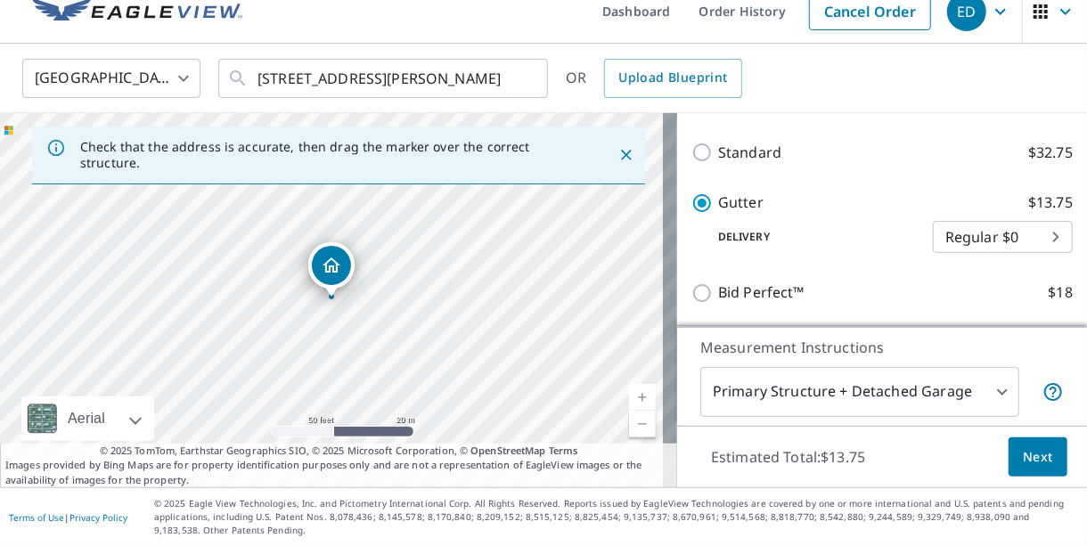
scroll to position [376, 0]
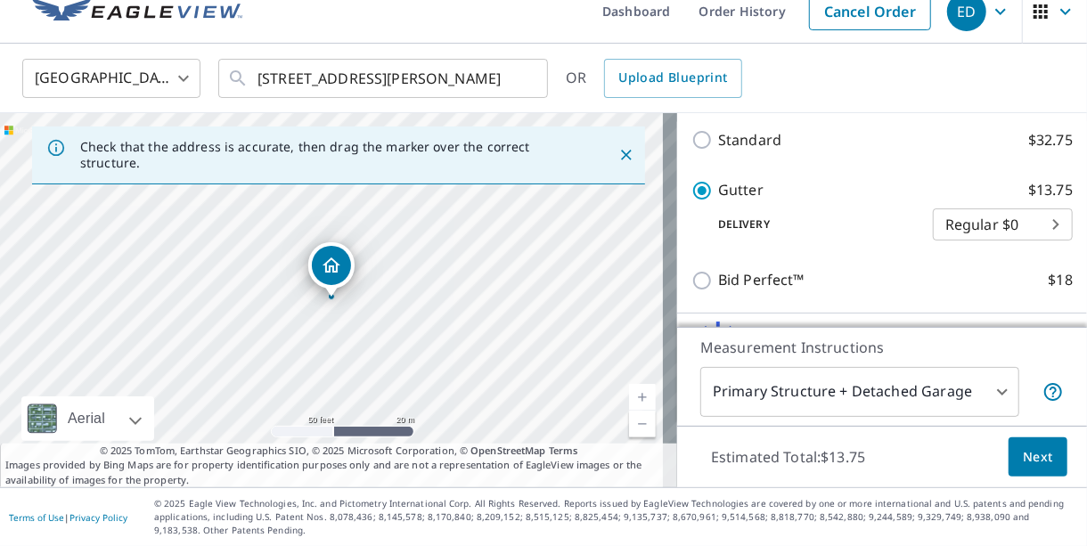
click at [1028, 474] on button "Next" at bounding box center [1037, 457] width 59 height 40
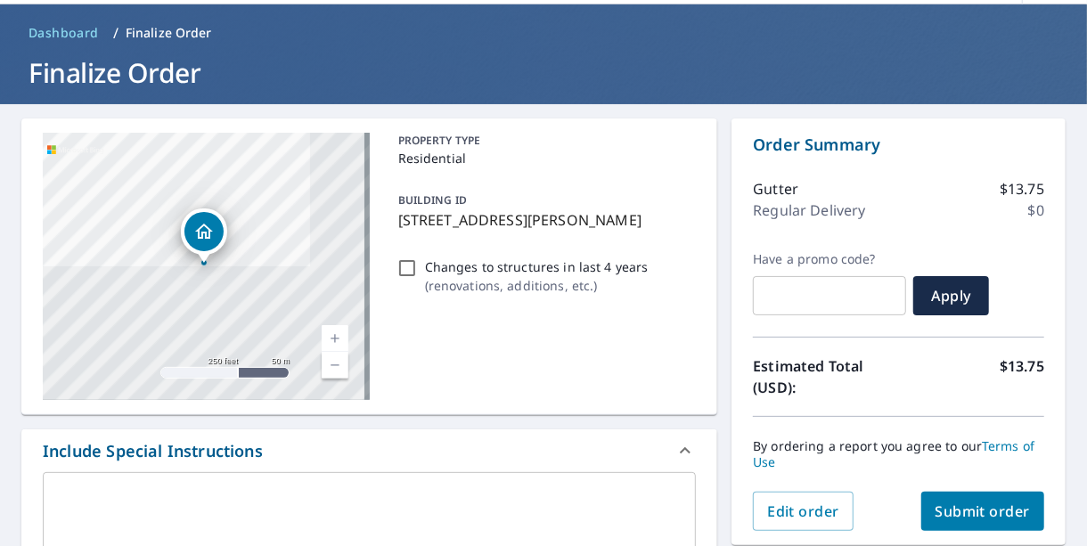
scroll to position [179, 0]
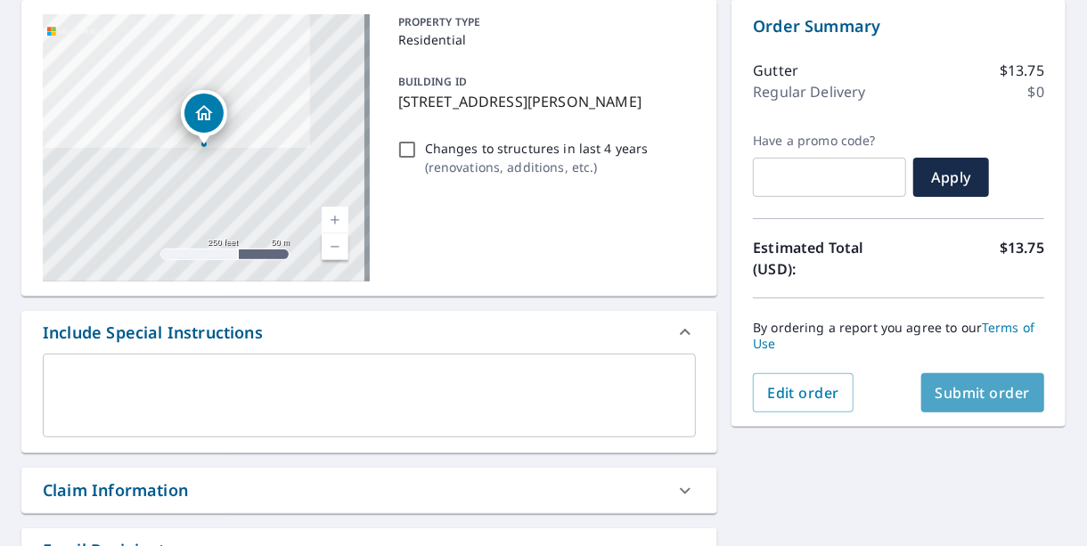
click at [974, 401] on span "Submit order" at bounding box center [982, 393] width 95 height 20
checkbox input "true"
